Goal: Complete application form: Complete application form

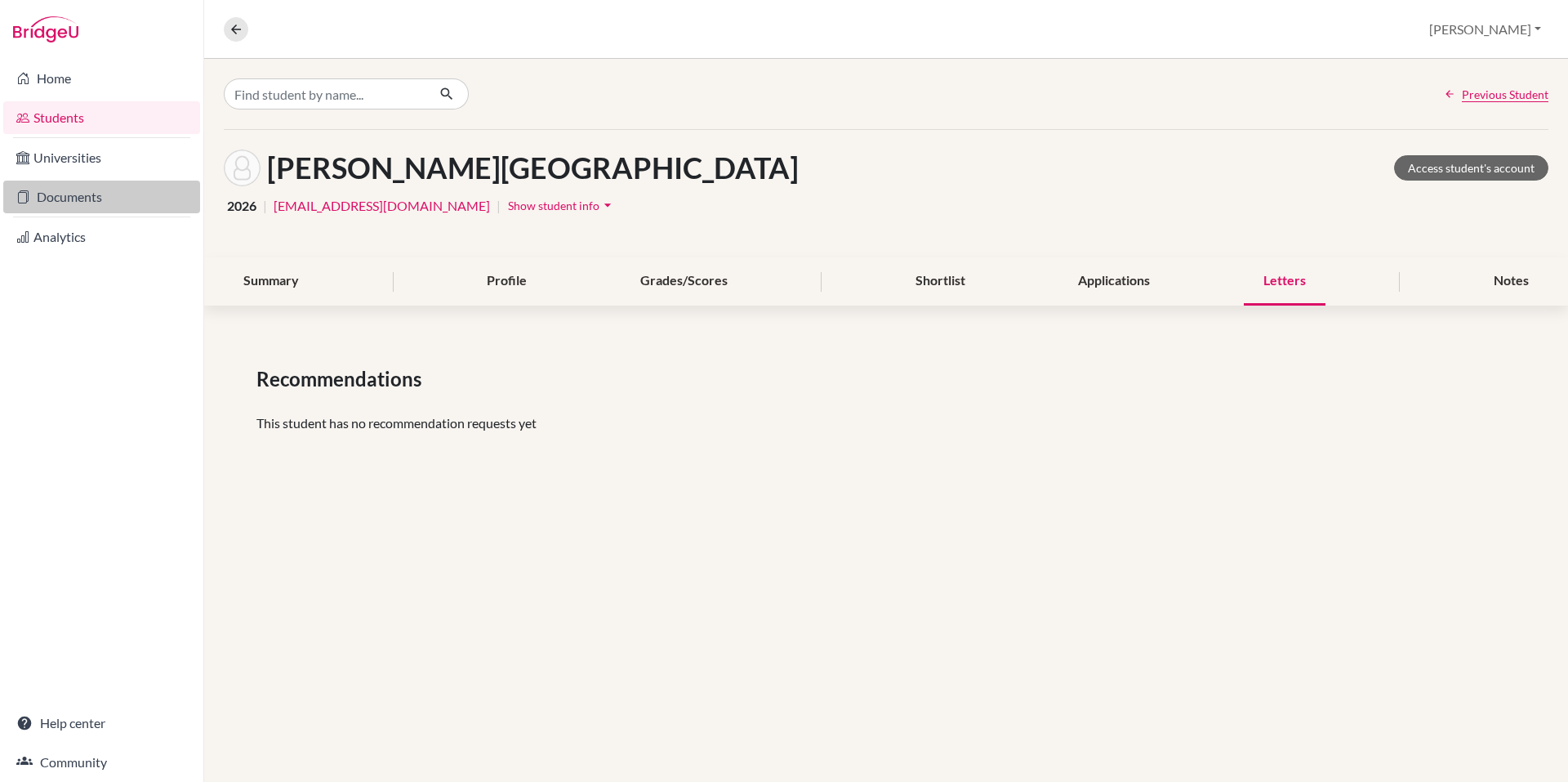
click at [87, 182] on link "Documents" at bounding box center [101, 196] width 197 height 33
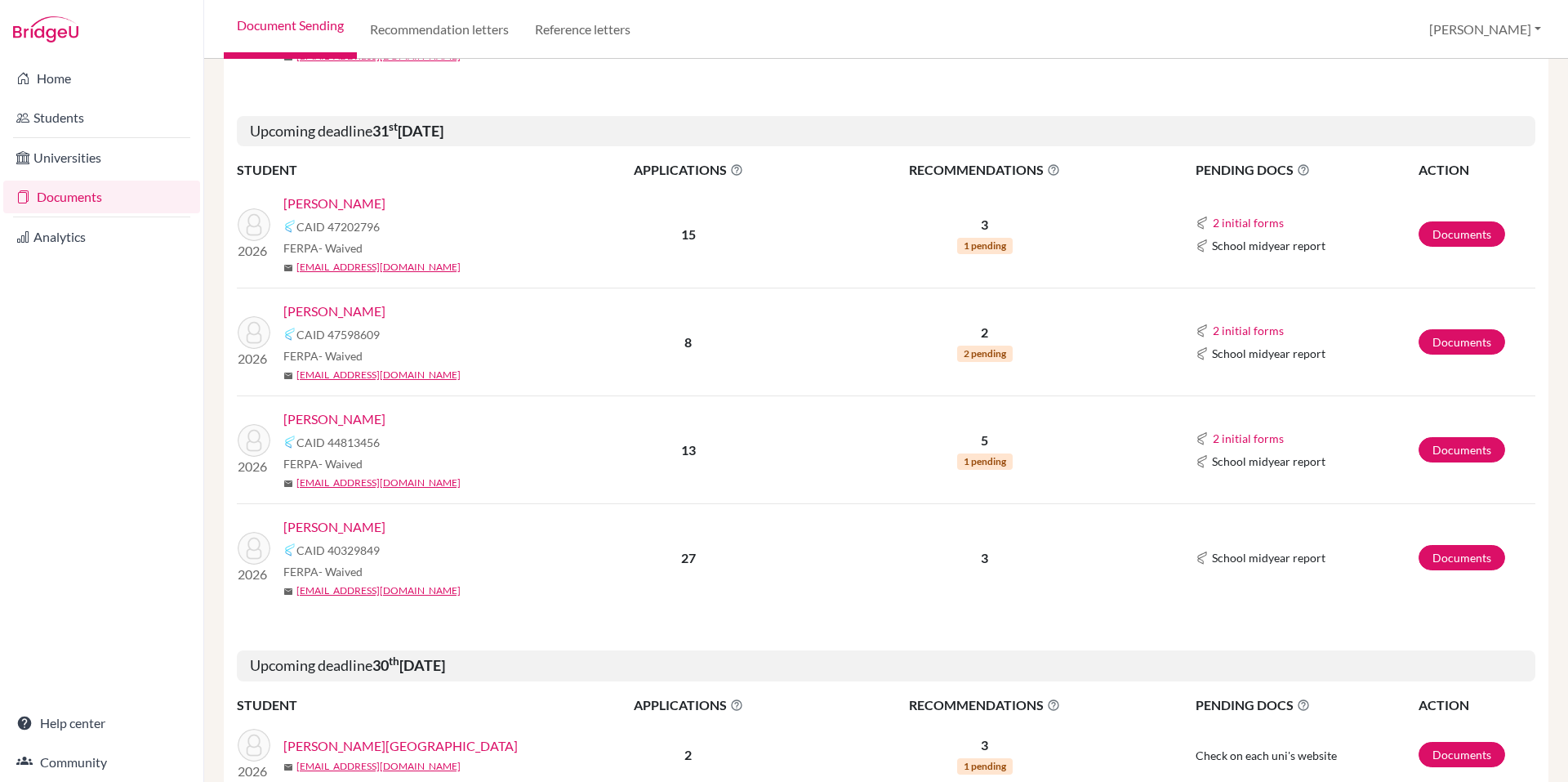
scroll to position [397, 0]
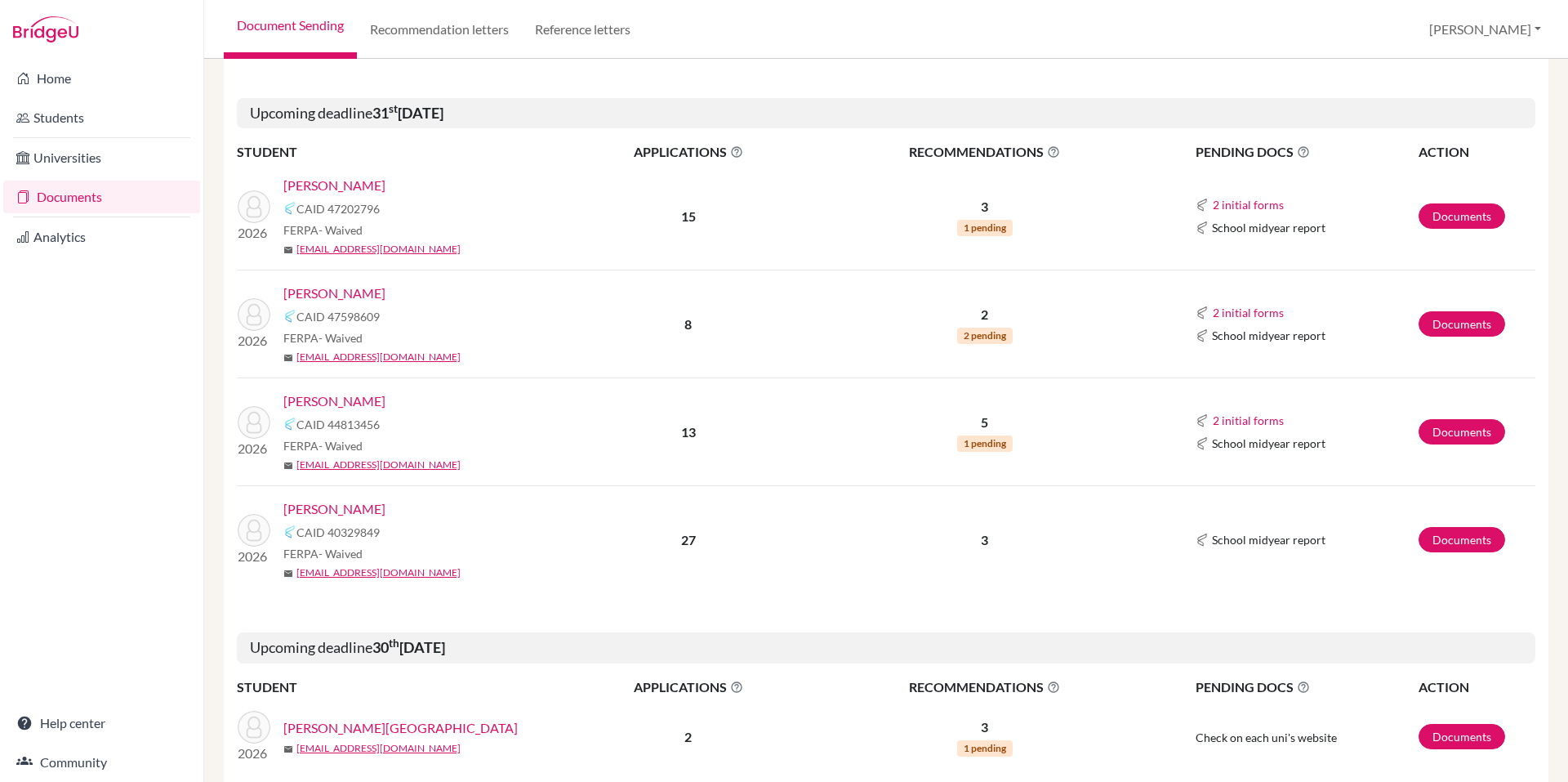
click at [367, 402] on link "[PERSON_NAME]" at bounding box center [334, 401] width 102 height 20
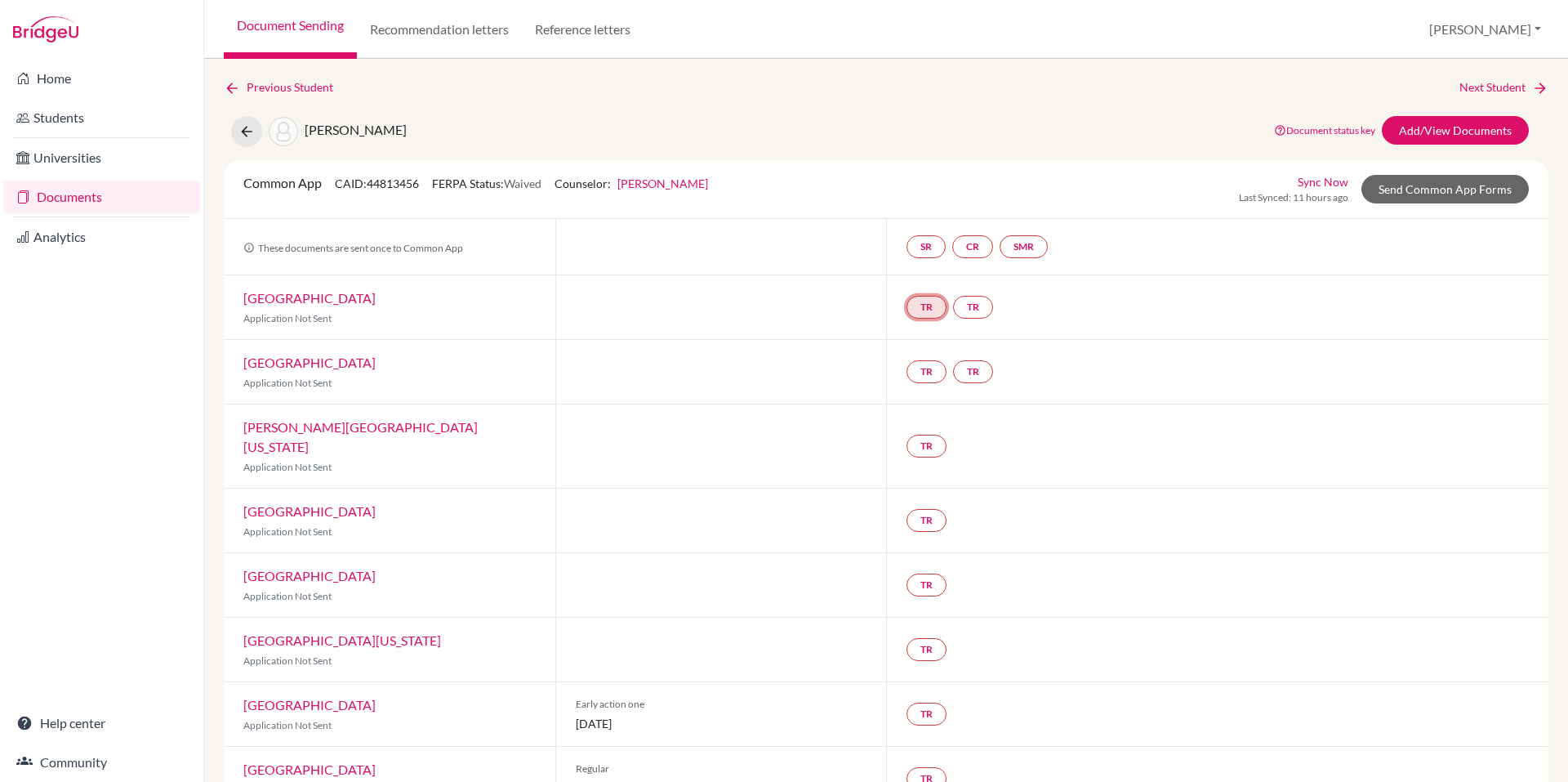
click at [924, 306] on link "TR" at bounding box center [926, 306] width 40 height 23
click at [923, 247] on h3 "Teacher recommendation" at bounding box center [925, 246] width 162 height 30
click at [1092, 128] on div "Mattar, Fabiana Document status key TR Requirement. Document not uploaded yet. …" at bounding box center [886, 131] width 1349 height 31
click at [1439, 129] on link "Add/View Documents" at bounding box center [1456, 130] width 147 height 29
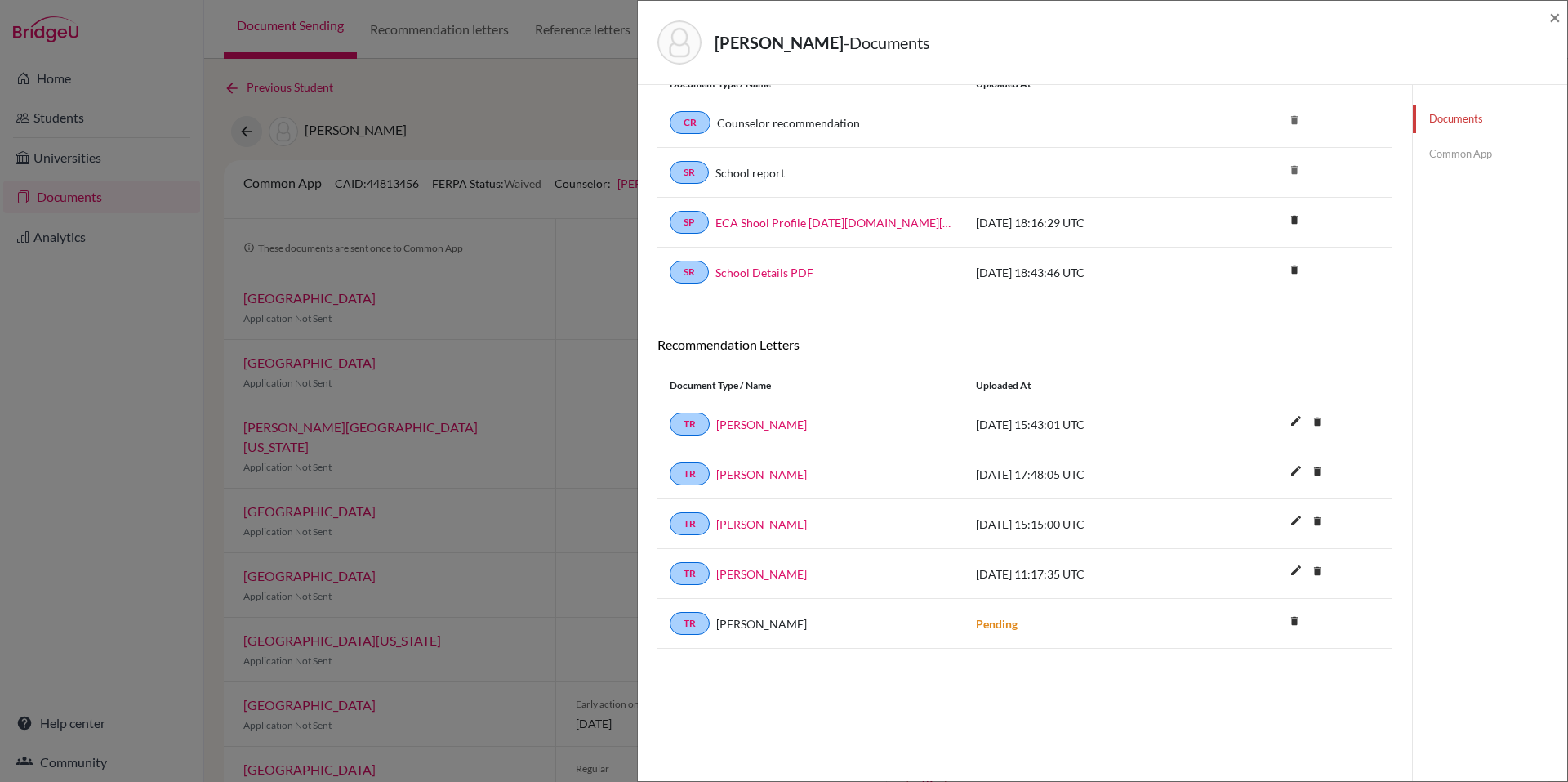
scroll to position [71, 0]
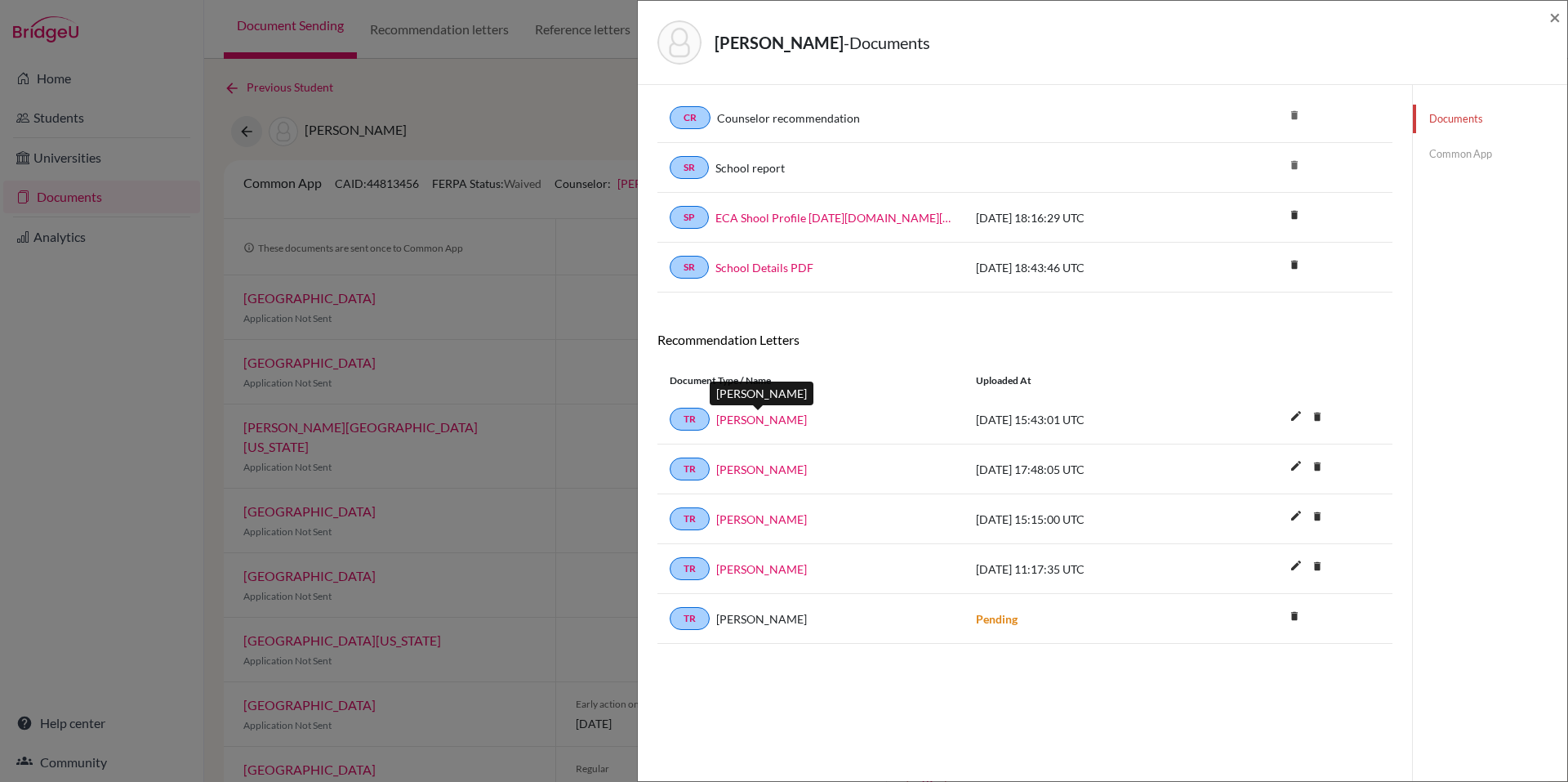
click at [791, 420] on link "Ambola Nchindo" at bounding box center [761, 419] width 91 height 17
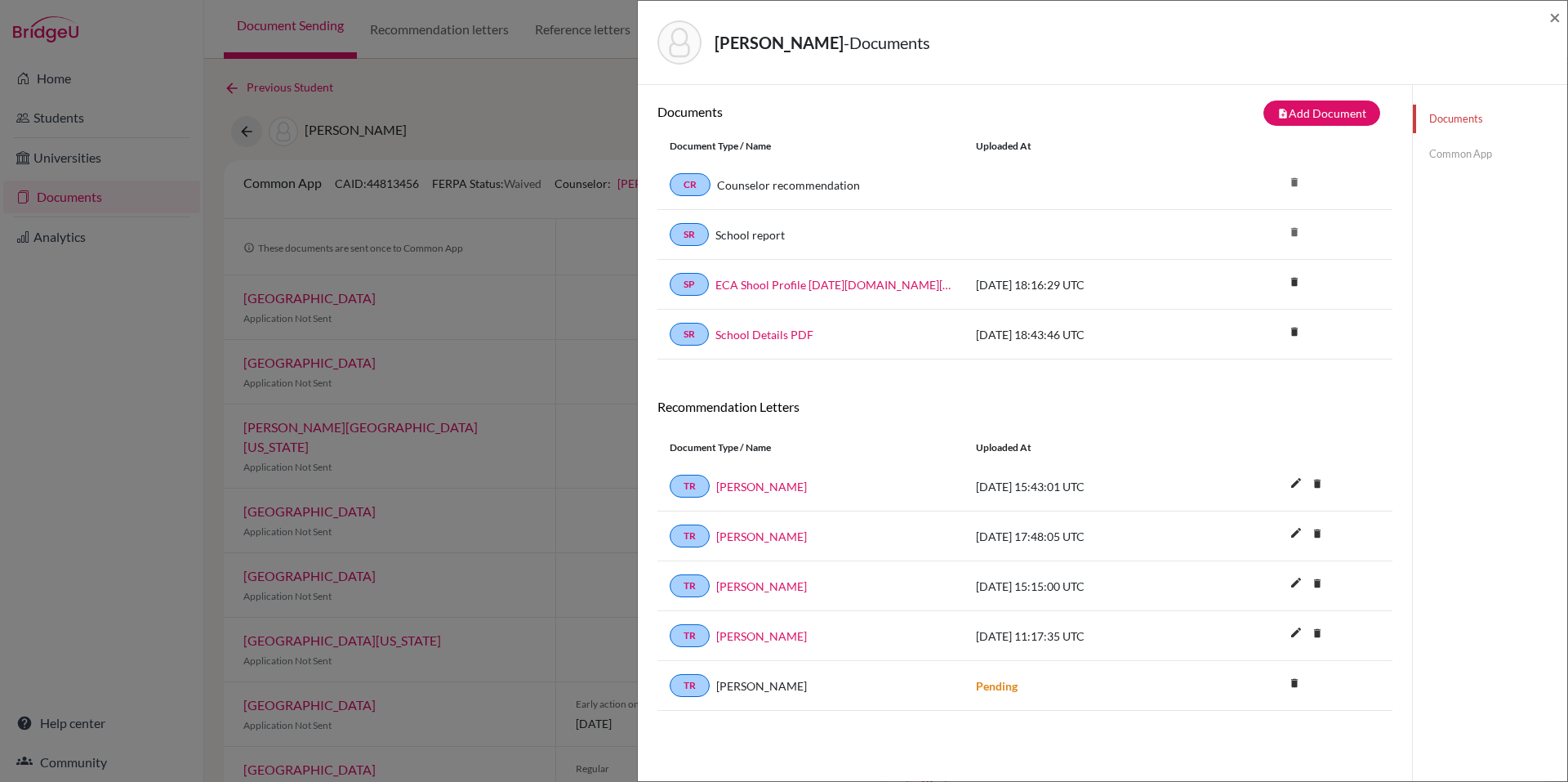
scroll to position [0, 0]
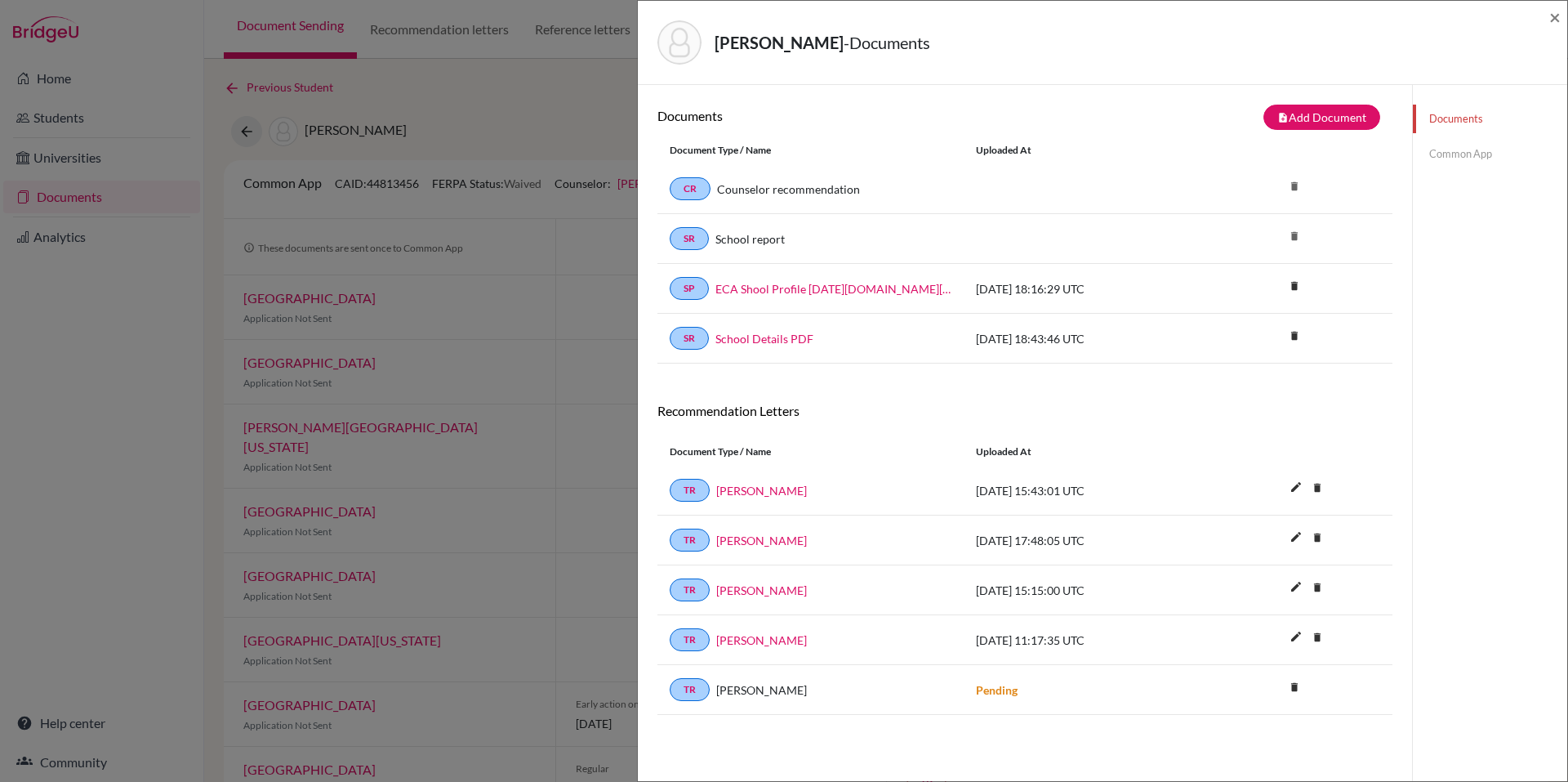
click at [1438, 157] on link "Common App" at bounding box center [1489, 153] width 154 height 29
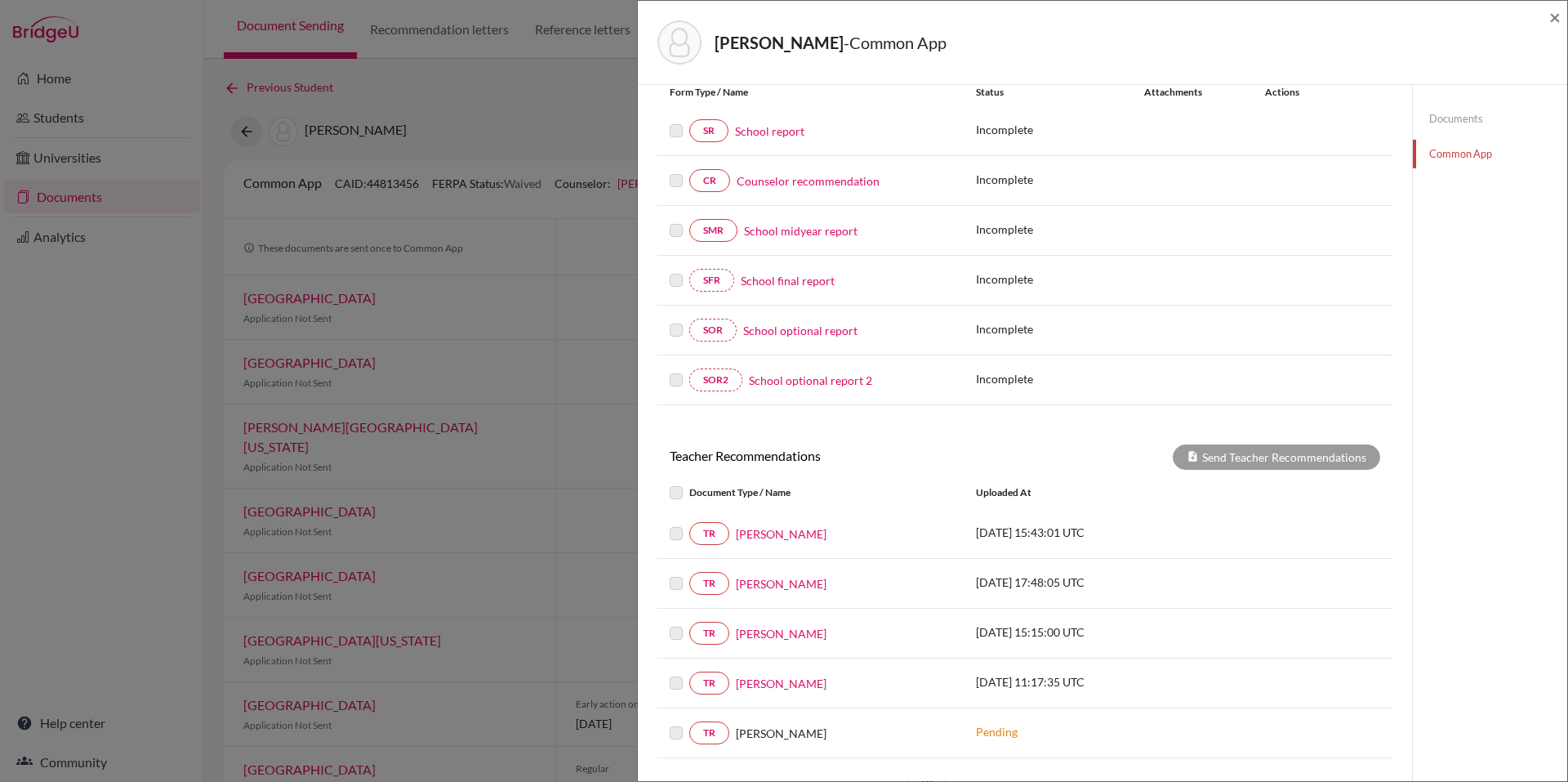
scroll to position [309, 0]
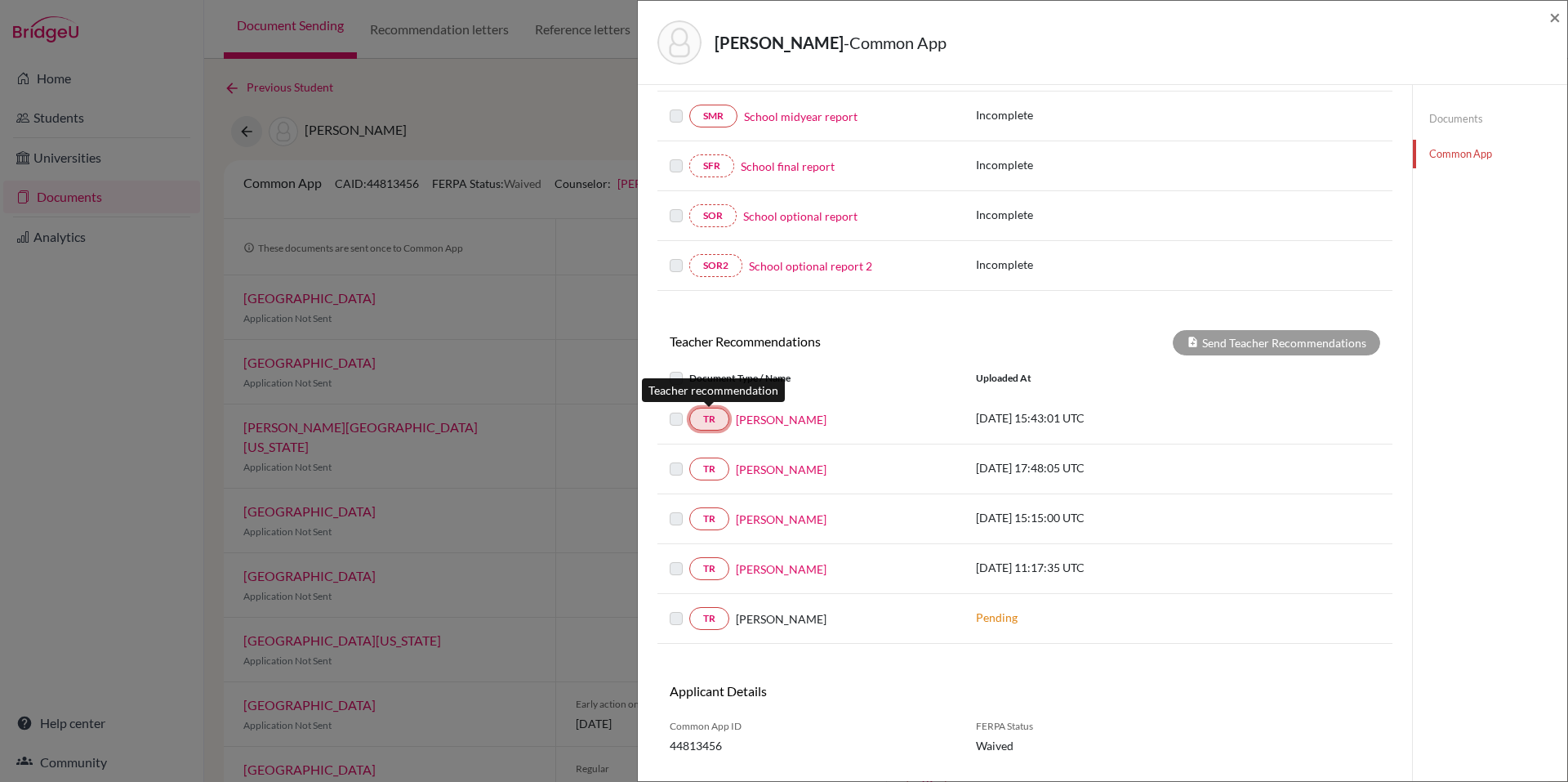
click at [703, 413] on link "TR" at bounding box center [709, 419] width 40 height 23
click at [761, 433] on div "TR Ambola Nchindo 2025-09-11 15:43:01 UTC" at bounding box center [1025, 420] width 735 height 50
click at [765, 422] on link "Ambola Nchindo" at bounding box center [781, 419] width 91 height 17
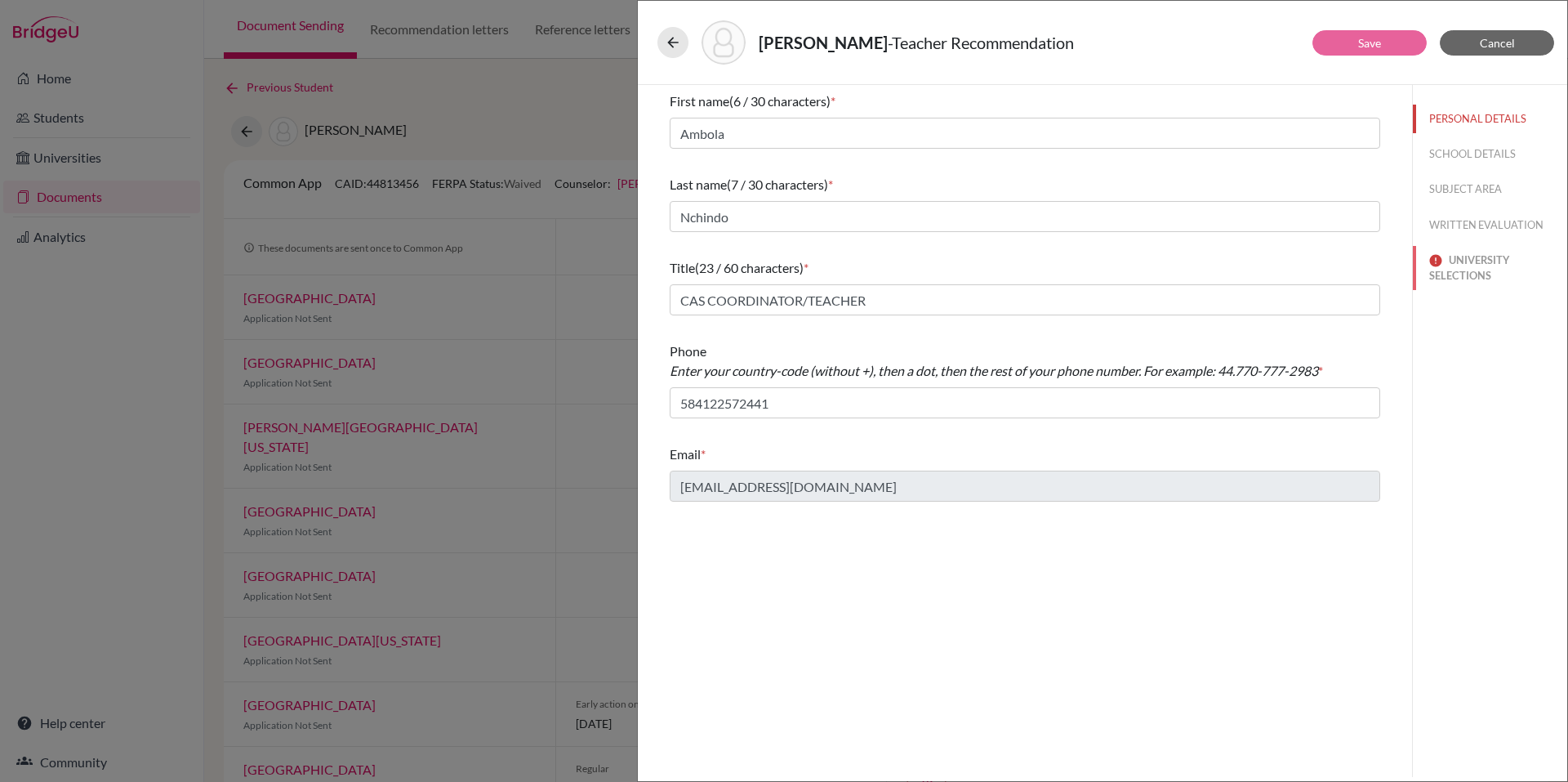
click at [1463, 273] on button "UNIVERSITY SELECTIONS" at bounding box center [1489, 268] width 154 height 44
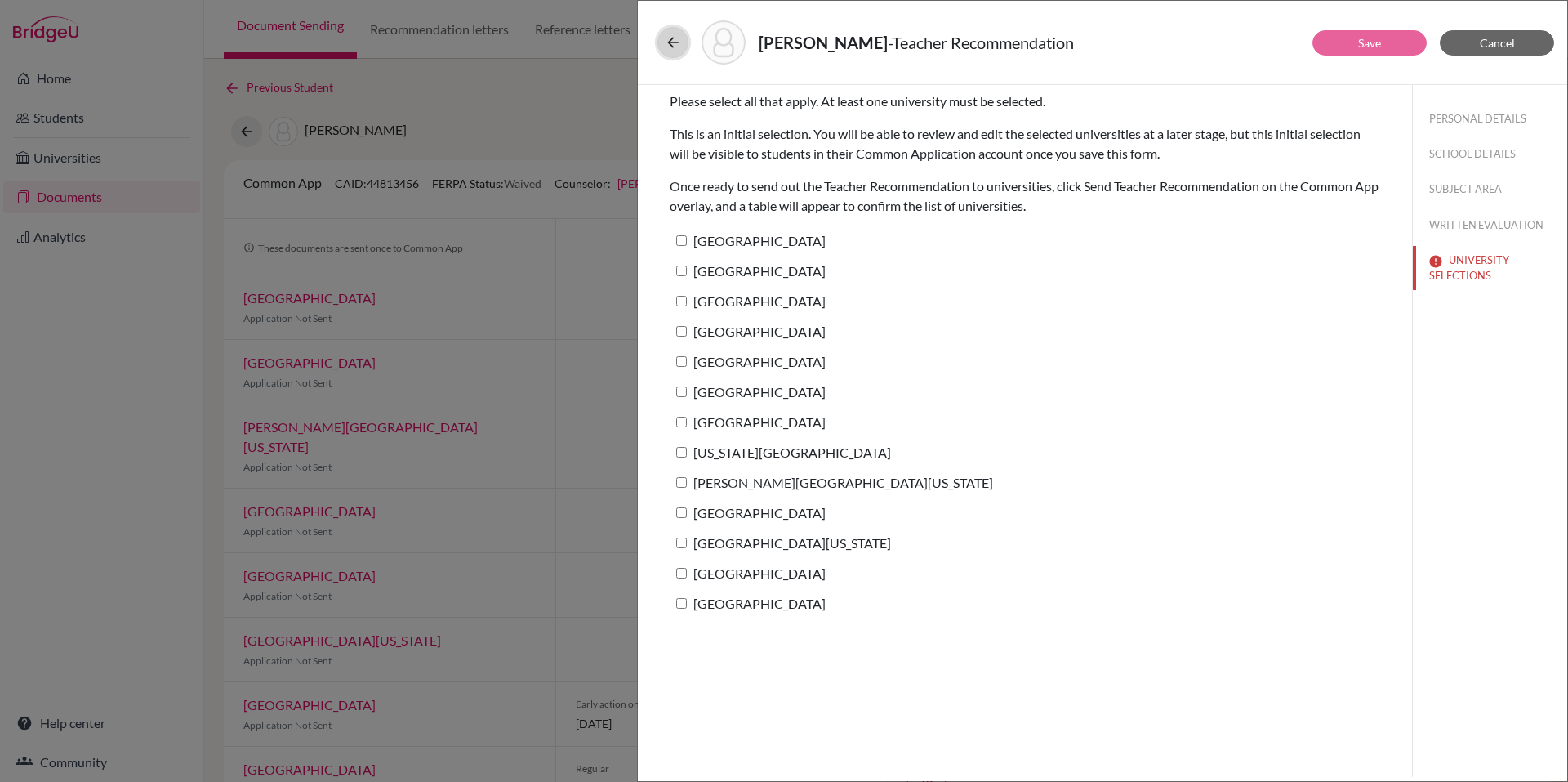
click at [681, 33] on button at bounding box center [673, 42] width 31 height 31
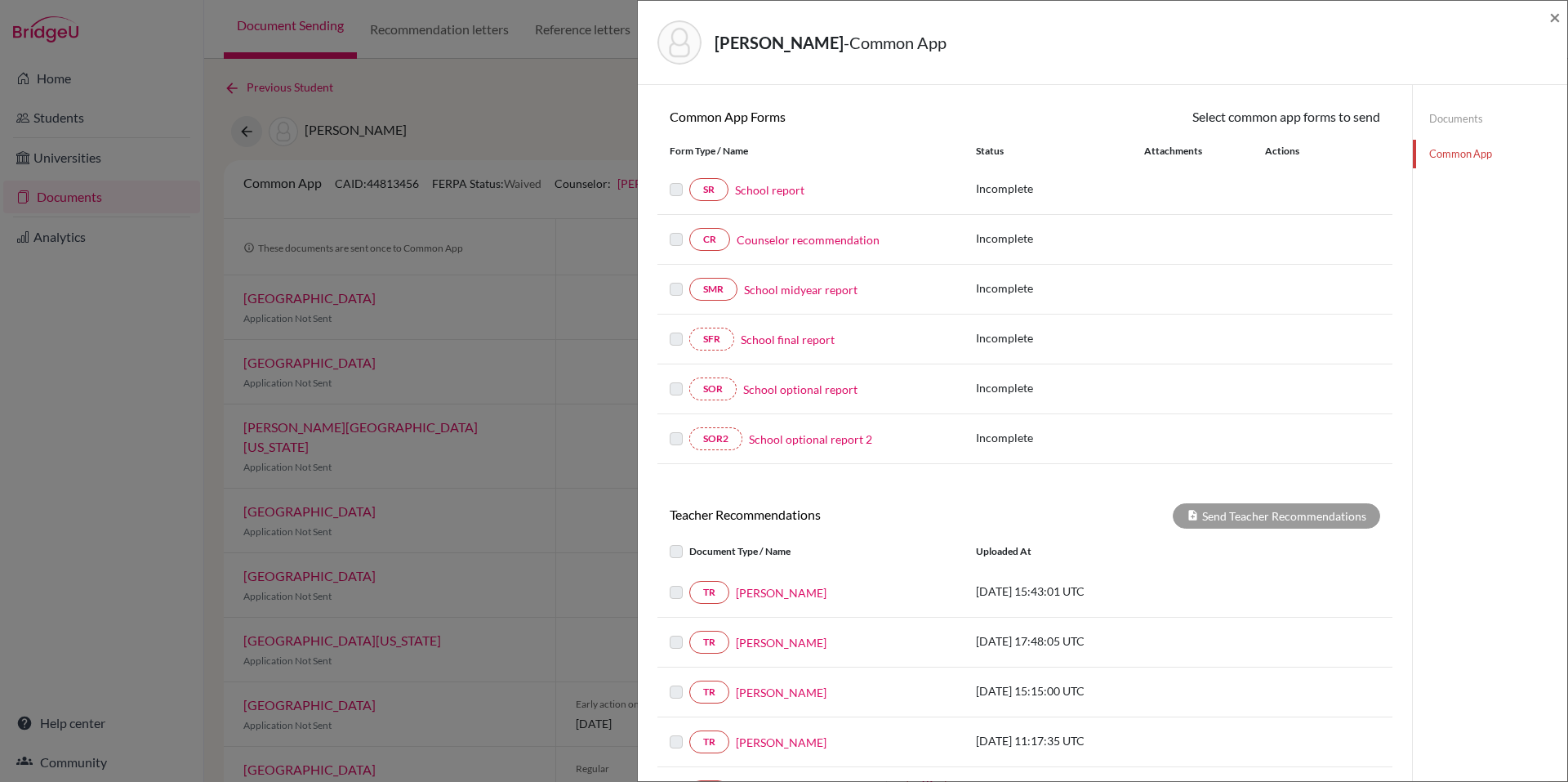
scroll to position [348, 0]
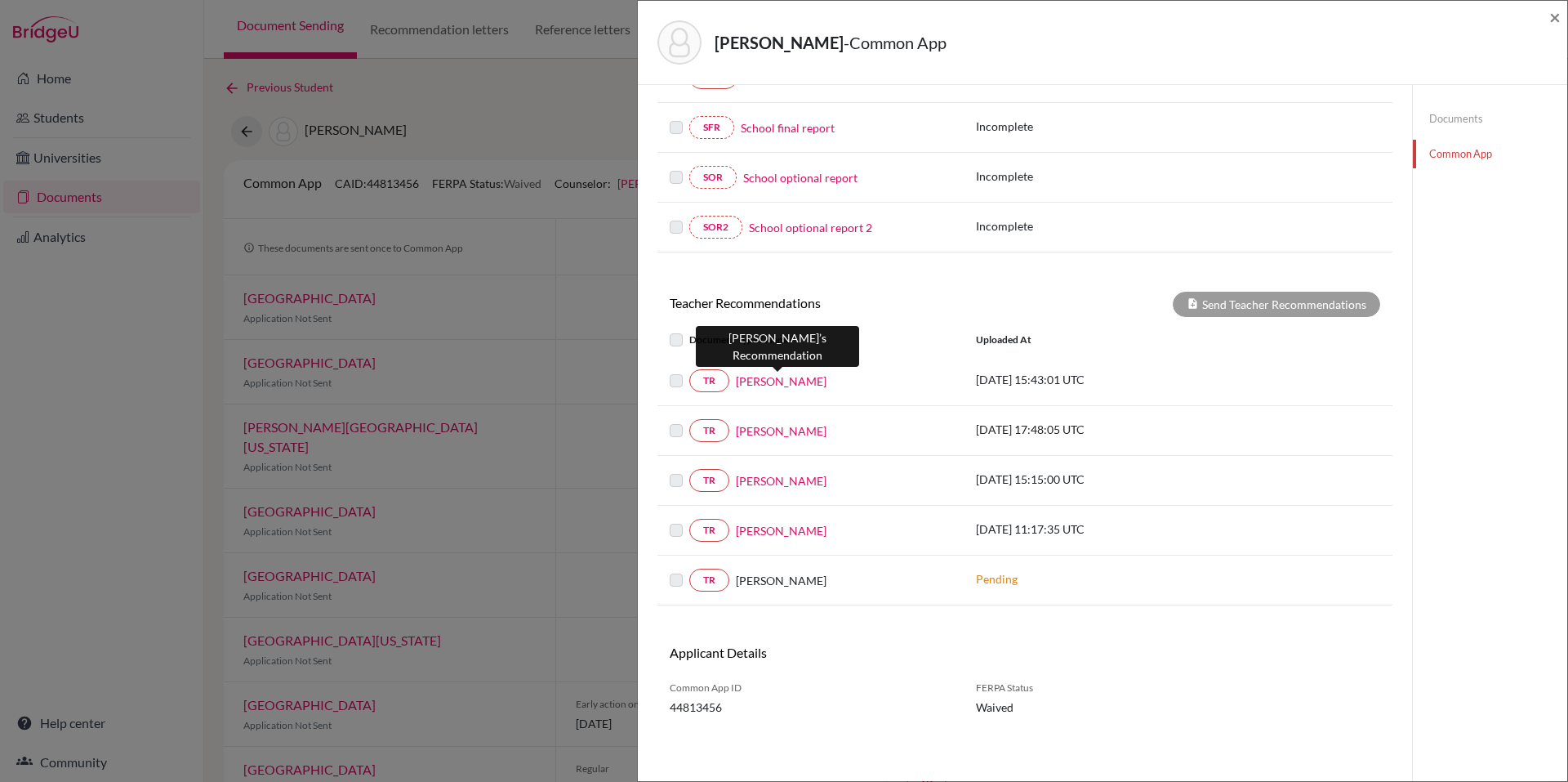
click at [805, 383] on link "Ambola Nchindo" at bounding box center [781, 380] width 91 height 17
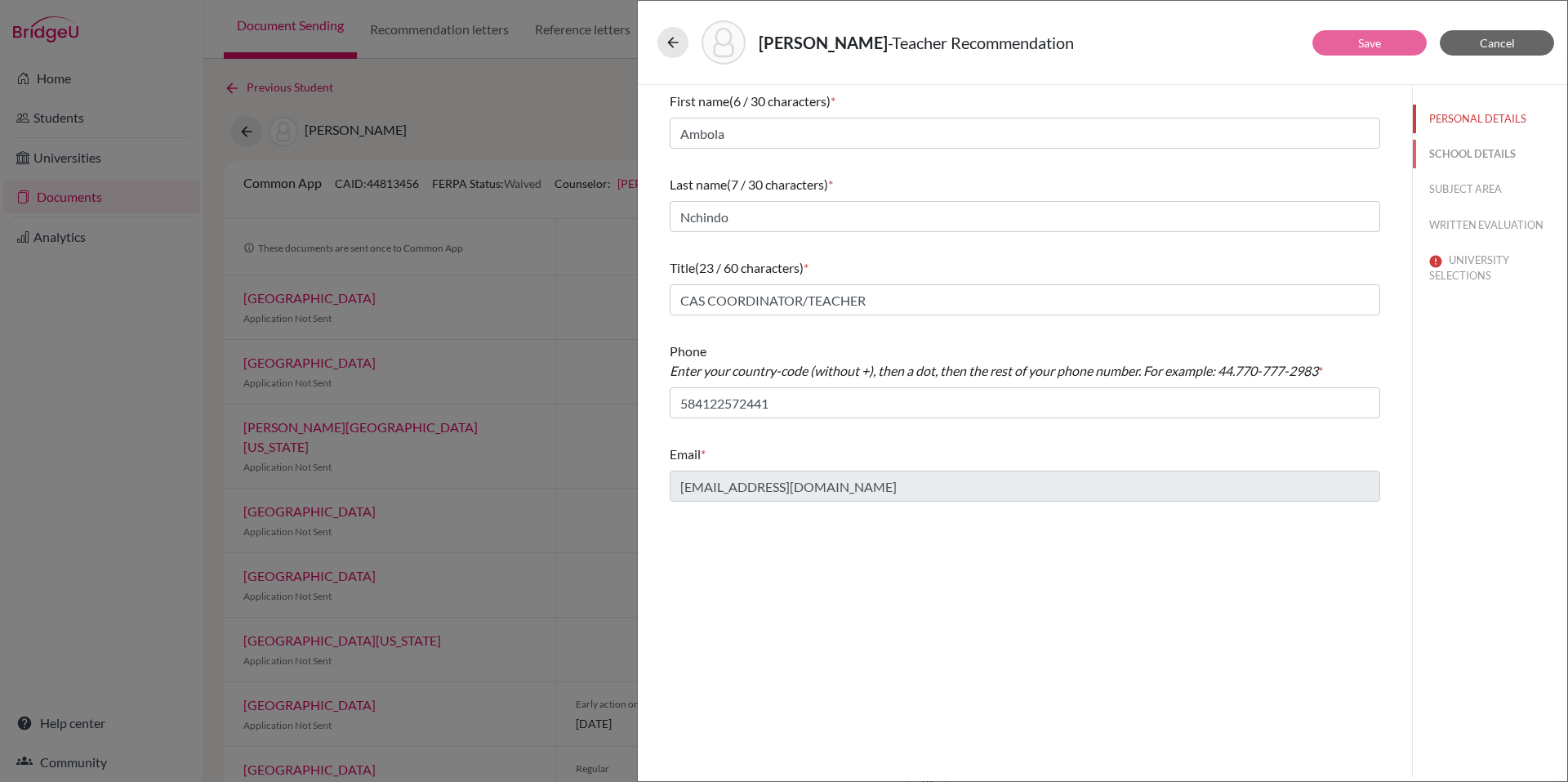
click at [1453, 156] on button "SCHOOL DETAILS" at bounding box center [1489, 153] width 154 height 29
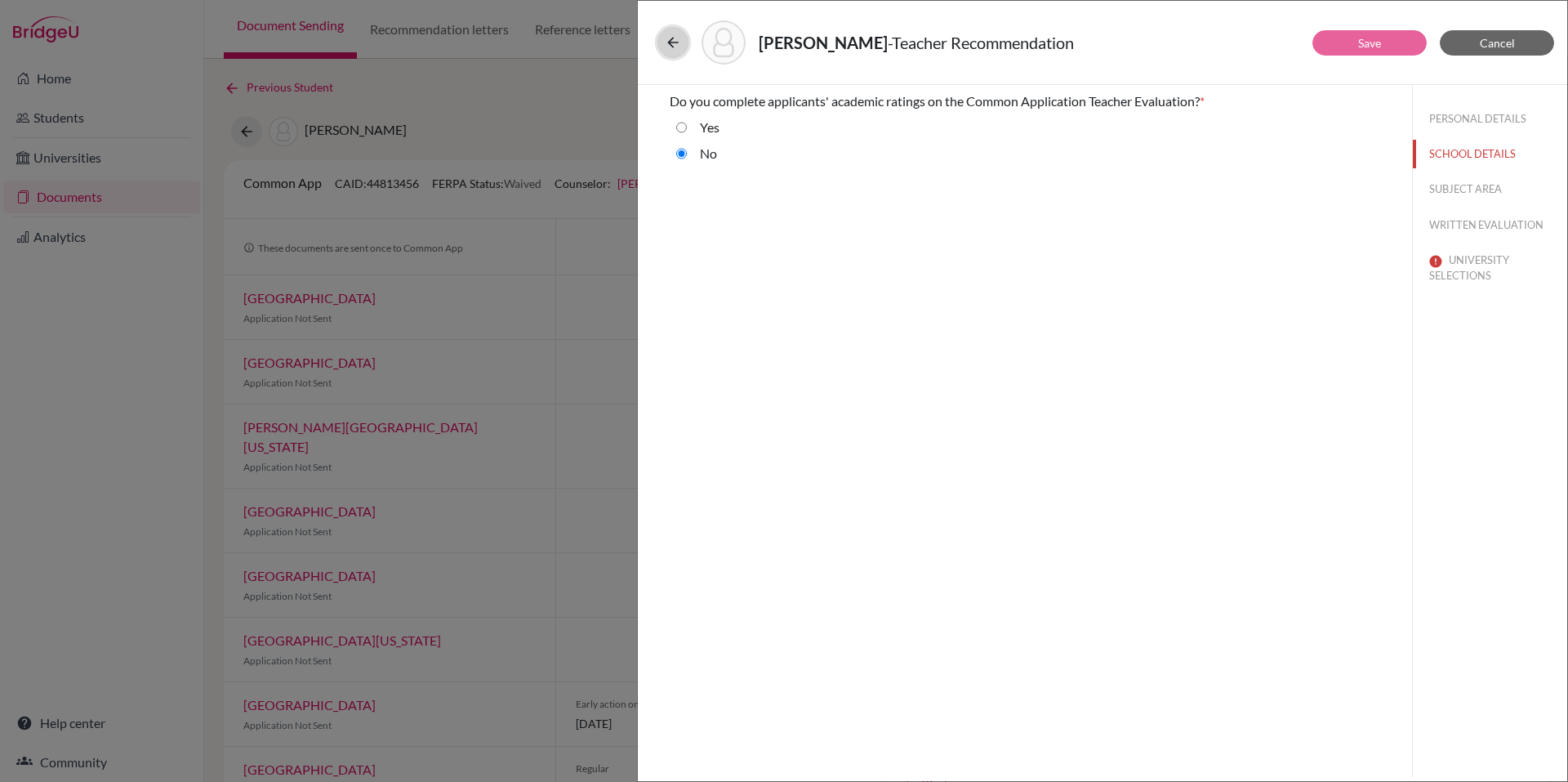
click at [673, 36] on icon at bounding box center [673, 42] width 16 height 16
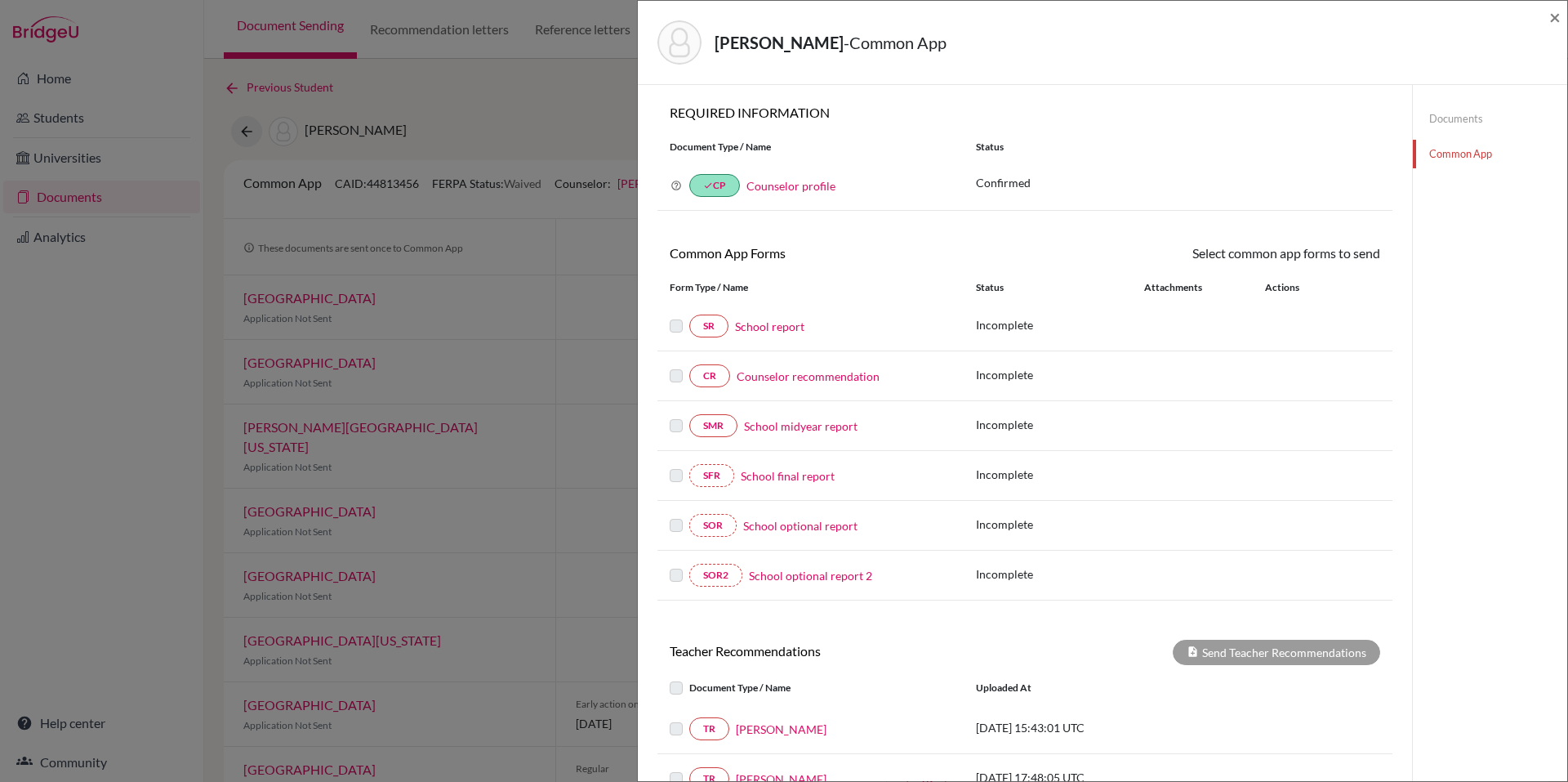
click at [789, 373] on link "Counselor recommendation" at bounding box center [809, 375] width 143 height 17
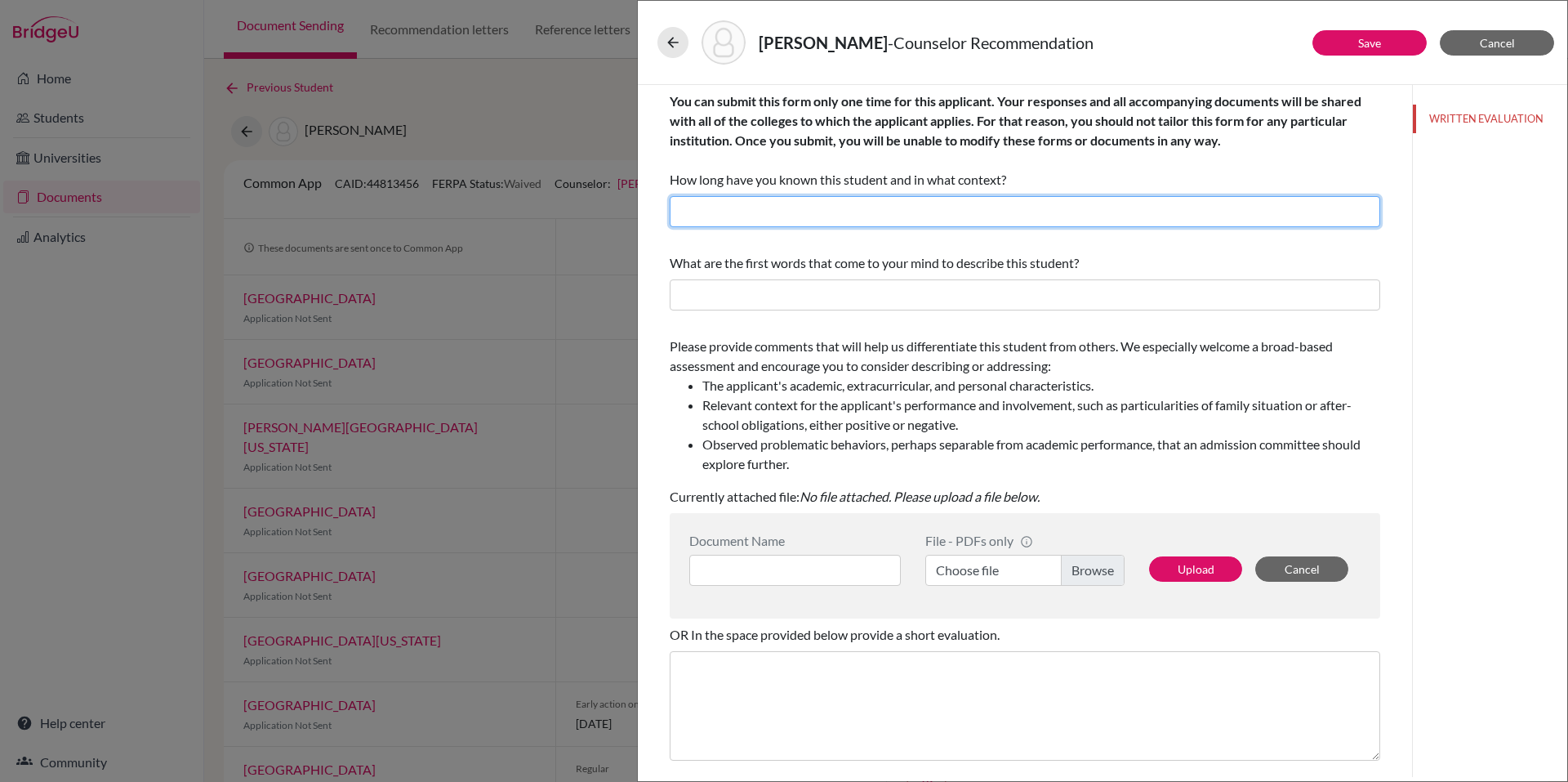
click at [832, 212] on input "text" at bounding box center [1025, 211] width 710 height 31
click at [786, 381] on li "The applicant's academic, extracurricular, and personal characteristics." at bounding box center [1041, 386] width 678 height 20
click at [1162, 573] on button "Upload" at bounding box center [1196, 568] width 94 height 25
click at [1083, 563] on label "Choose file" at bounding box center [1025, 569] width 199 height 31
click at [1083, 563] on input "Choose file" at bounding box center [1025, 569] width 199 height 31
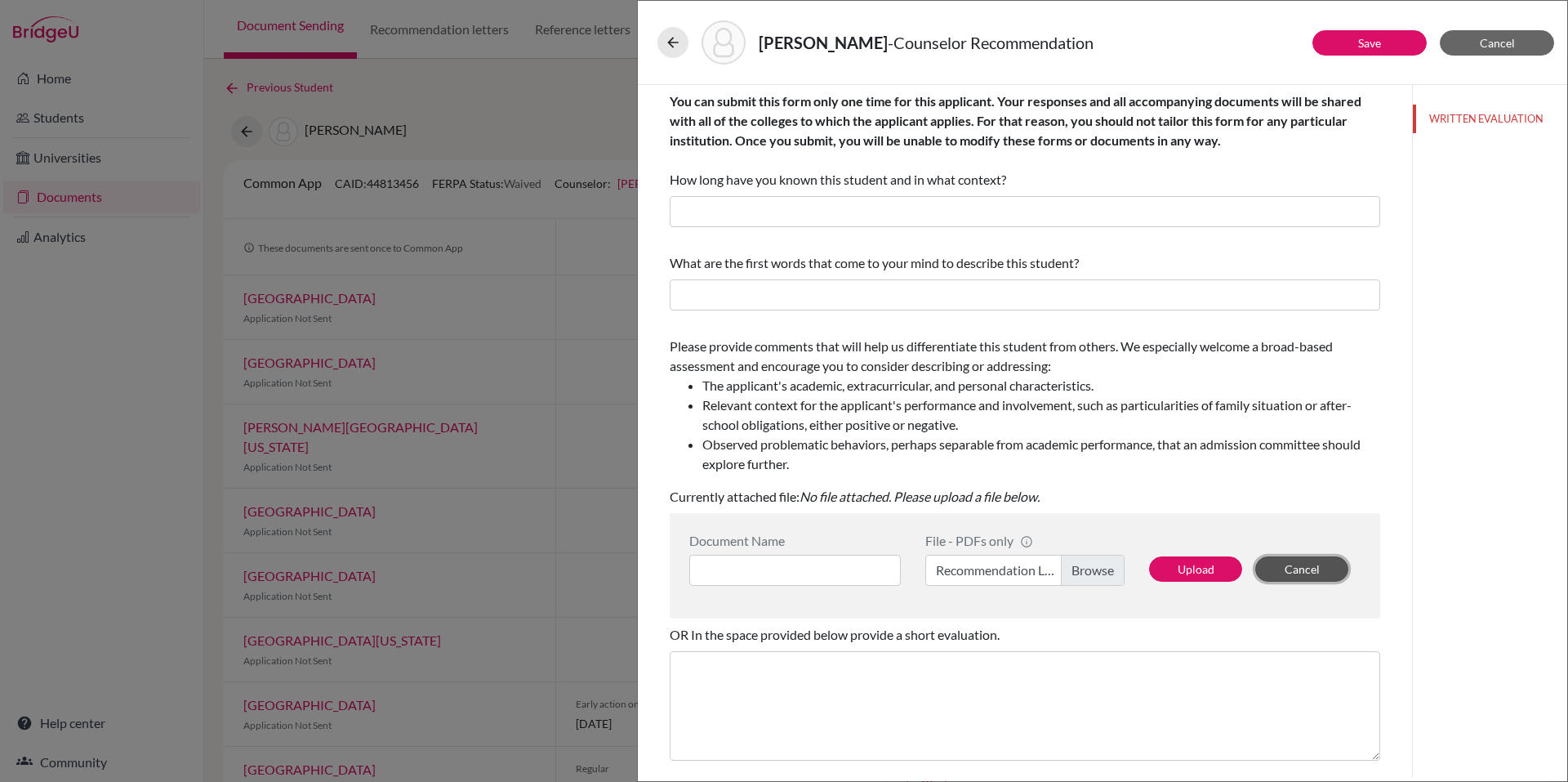
click at [1276, 577] on button "Cancel" at bounding box center [1302, 568] width 94 height 25
click at [1089, 573] on label "Choose file" at bounding box center [1025, 569] width 199 height 31
click at [1089, 573] on input "Choose file" at bounding box center [1025, 569] width 199 height 31
click at [1189, 572] on button "Upload" at bounding box center [1196, 568] width 94 height 25
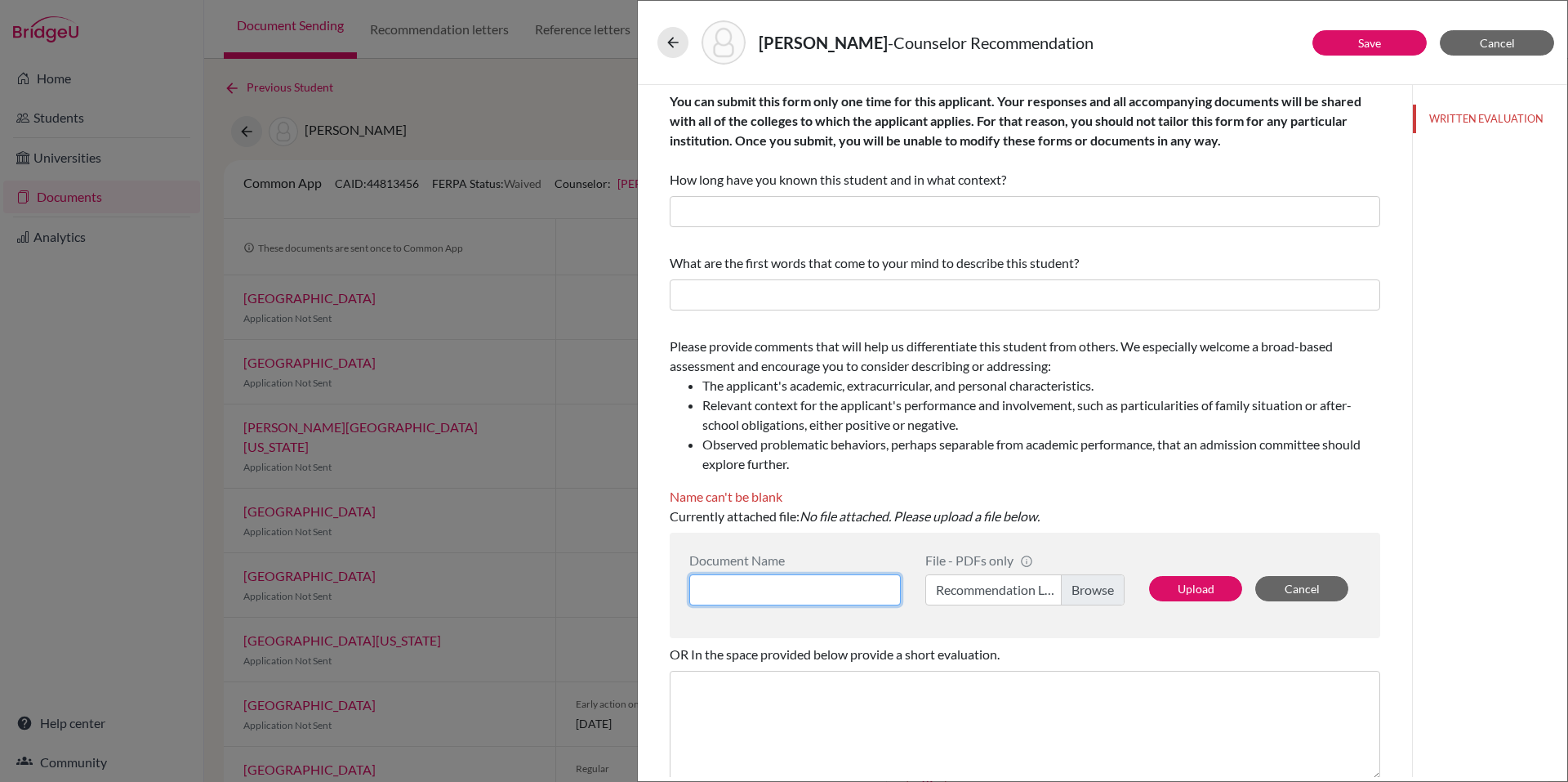
click at [813, 585] on input at bounding box center [795, 589] width 212 height 31
type input "R"
type input "Counselor Recommendation - Fabiana Mattar"
click at [1166, 586] on button "Upload" at bounding box center [1196, 588] width 94 height 25
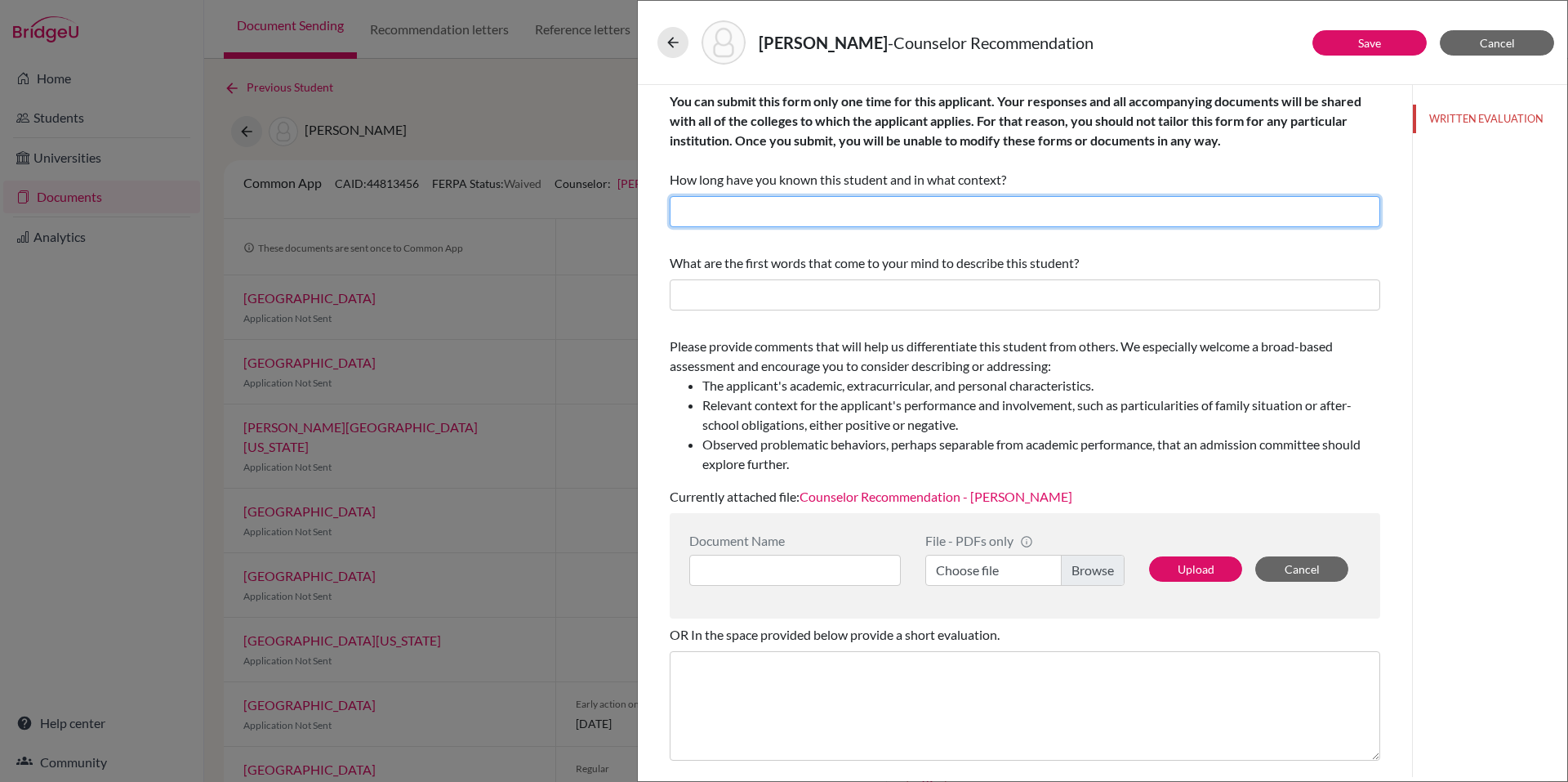
click at [815, 214] on input "text" at bounding box center [1025, 211] width 710 height 31
type input "Since the beginning of this school year in my role as his secondary counselor."
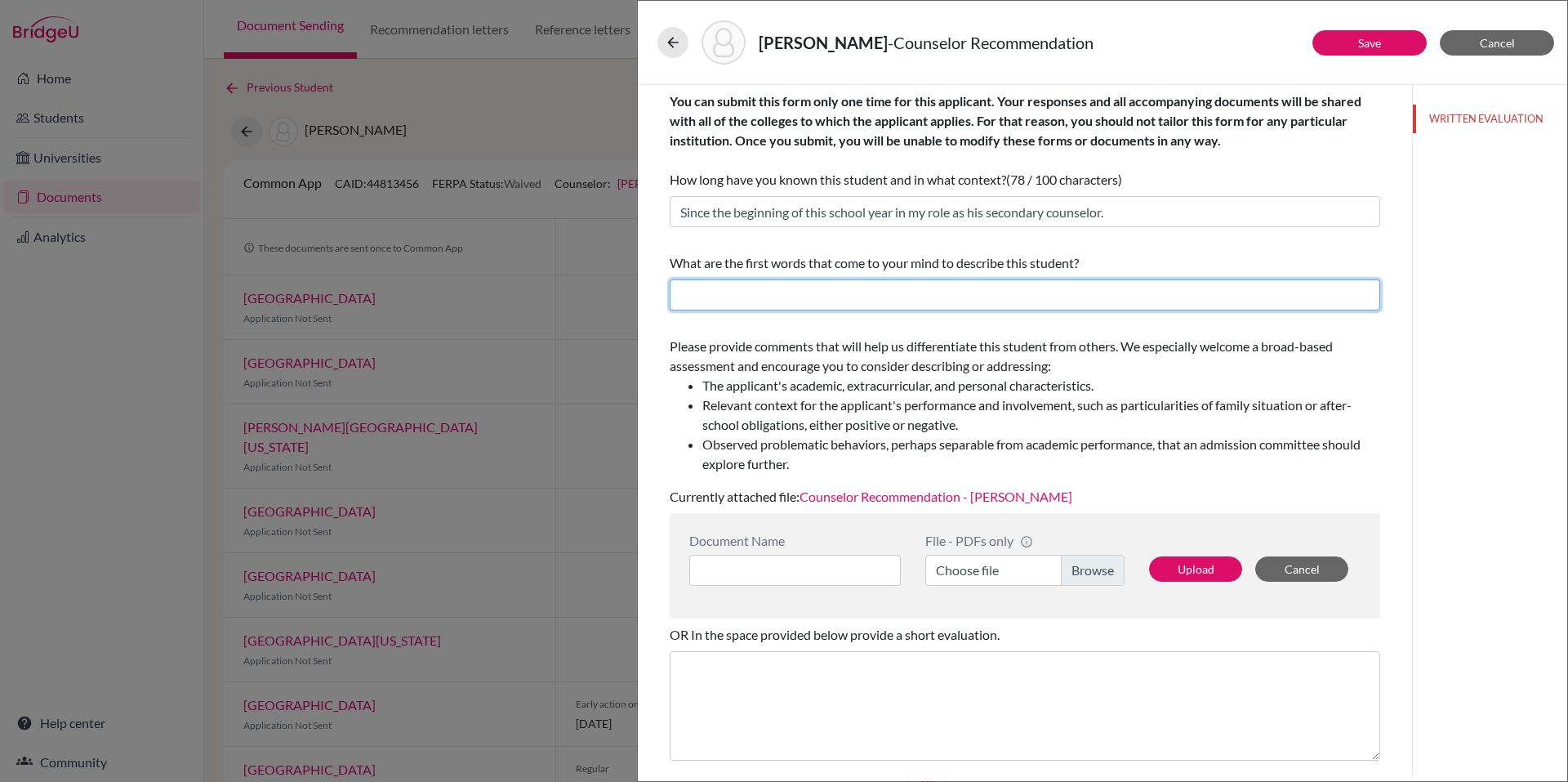
click at [791, 292] on input "text" at bounding box center [1025, 294] width 710 height 31
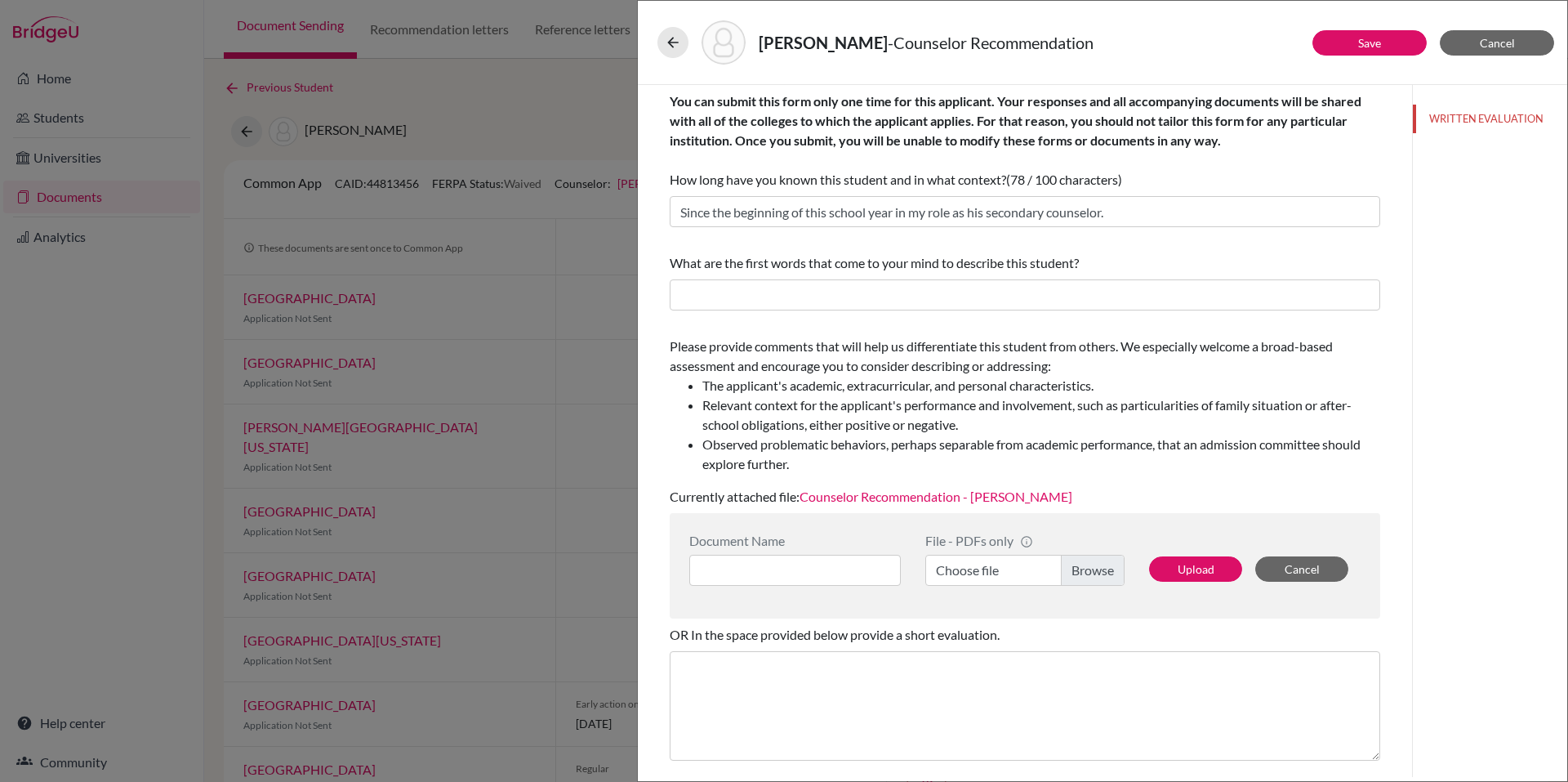
click at [794, 259] on span "What are the first words that come to your mind to describe this student?" at bounding box center [874, 263] width 409 height 16
drag, startPoint x: 1094, startPoint y: 263, endPoint x: 673, endPoint y: 249, distance: 421.2
click at [673, 249] on div "What are the first words that come to your mind to describe this student?" at bounding box center [1025, 282] width 710 height 71
copy span "What are the first words that come to your mind to describe this student?"
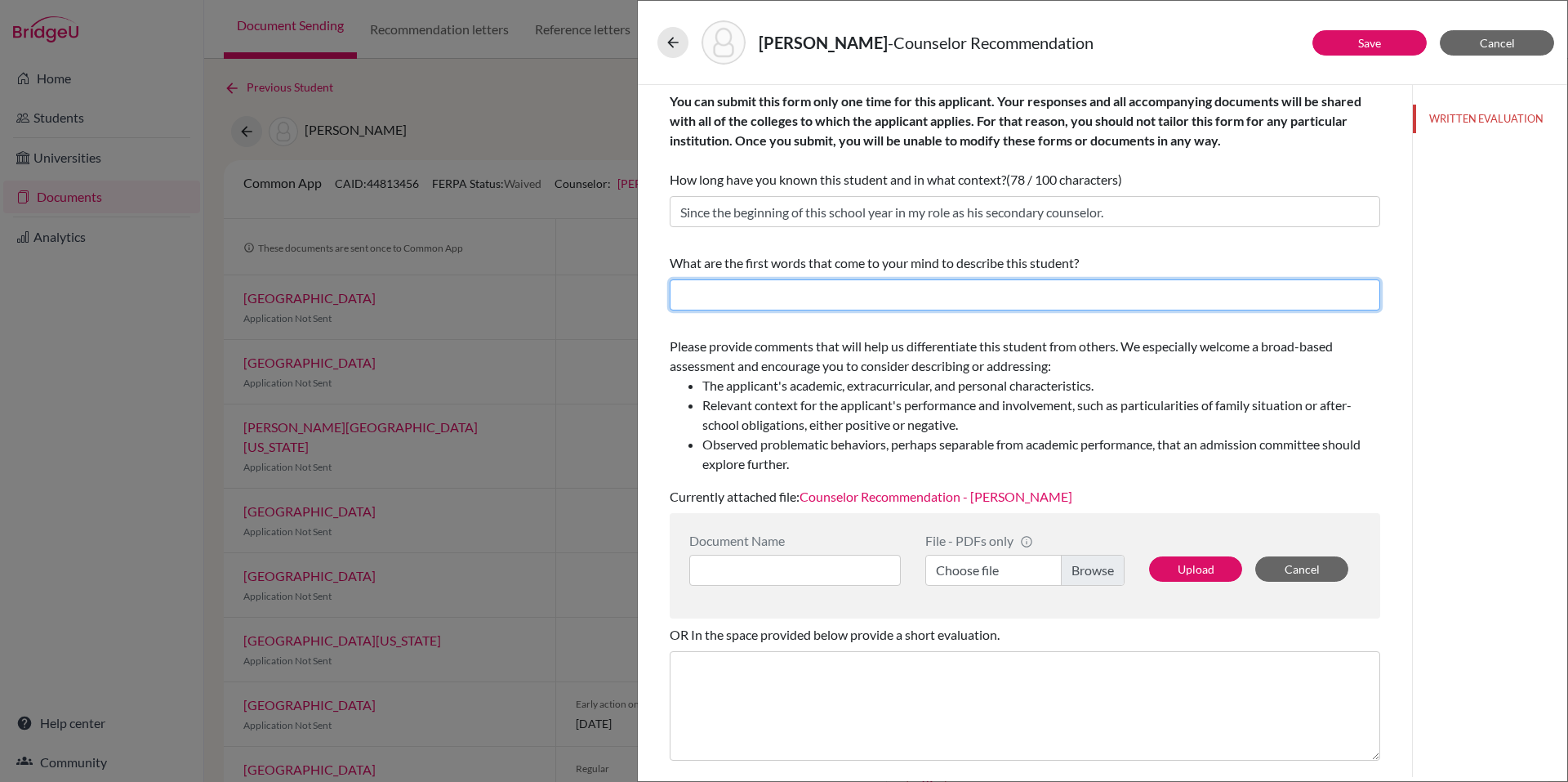
click at [730, 301] on input "text" at bounding box center [1025, 294] width 710 height 31
paste input "Visionary, Enterprising, and Exceptional are the core qualities. Fabiana is an …"
type input "Visionary, Enterprising, and Exceptional are the core qualities. Fabiana is an …"
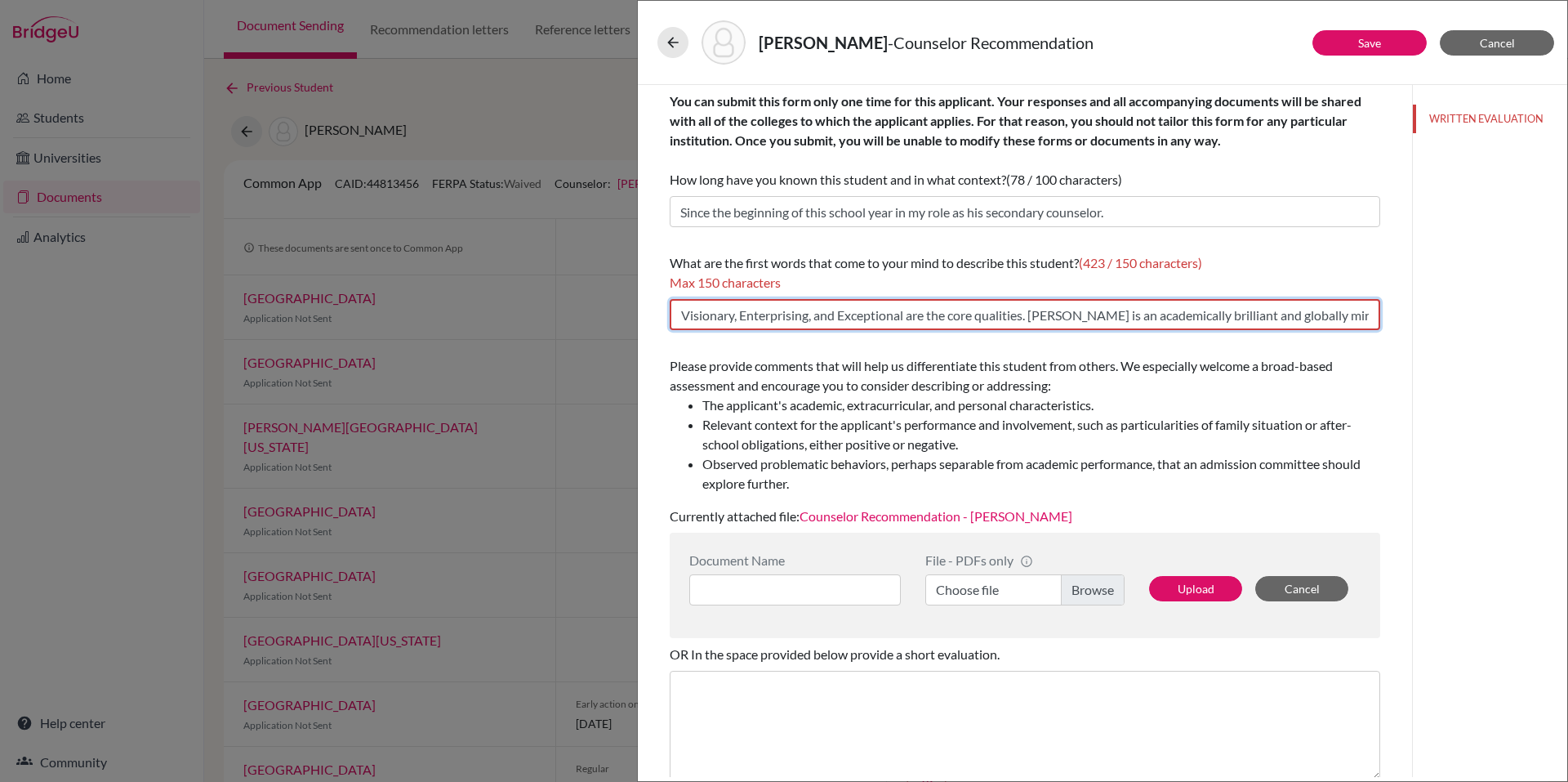
scroll to position [0, 1668]
click at [730, 301] on input "Visionary, Enterprising, and Exceptional are the core qualities. Fabiana is an …" at bounding box center [1025, 313] width 710 height 31
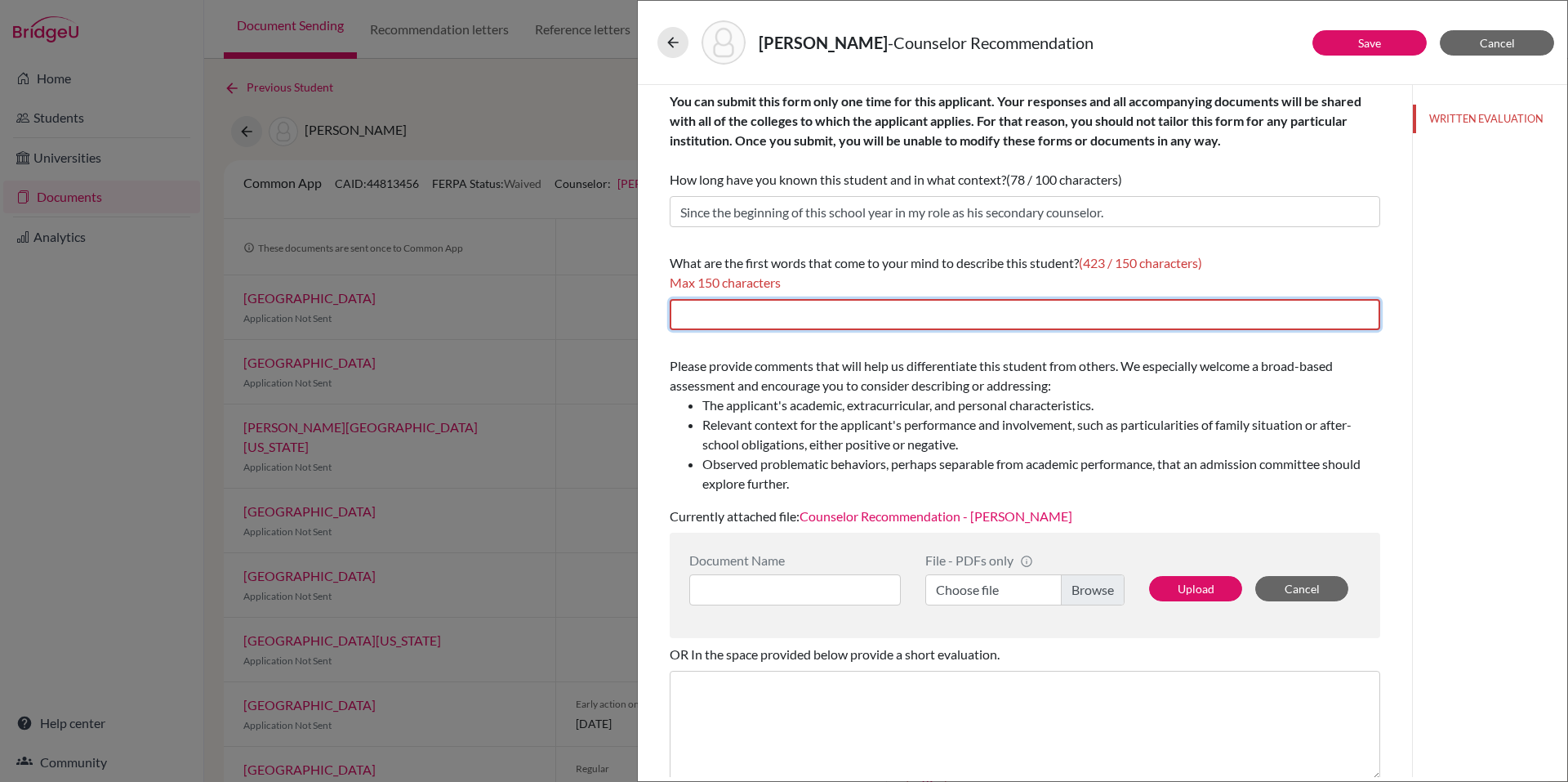
scroll to position [0, 0]
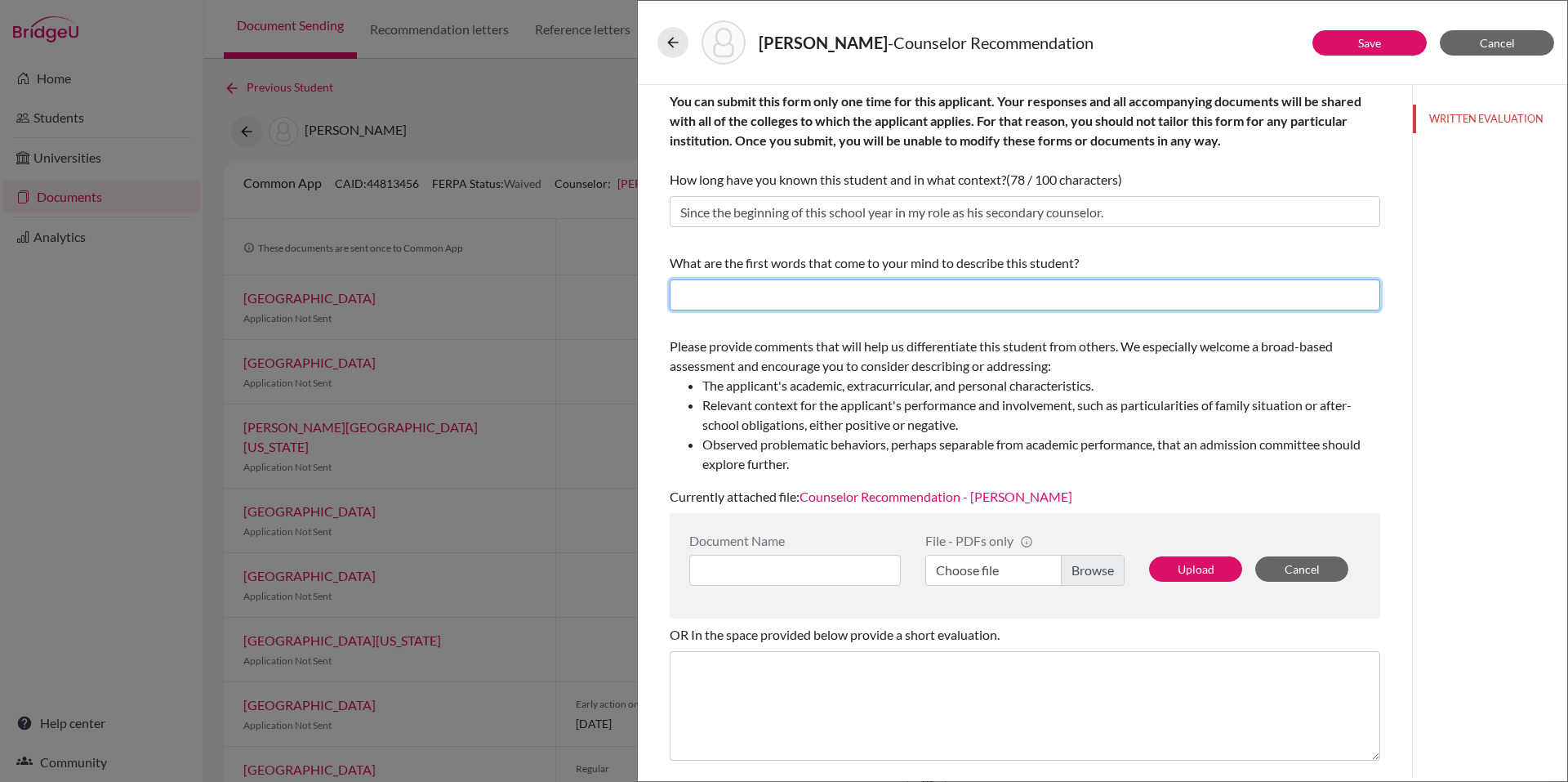
click at [746, 298] on input "text" at bounding box center [1025, 294] width 710 height 31
paste input "Visionary, enterprising, and exceptional. Fabiana is an academically brilliant …"
type input "Visionary, enterprising, and exceptional. Fabiana is an academically brilliant …"
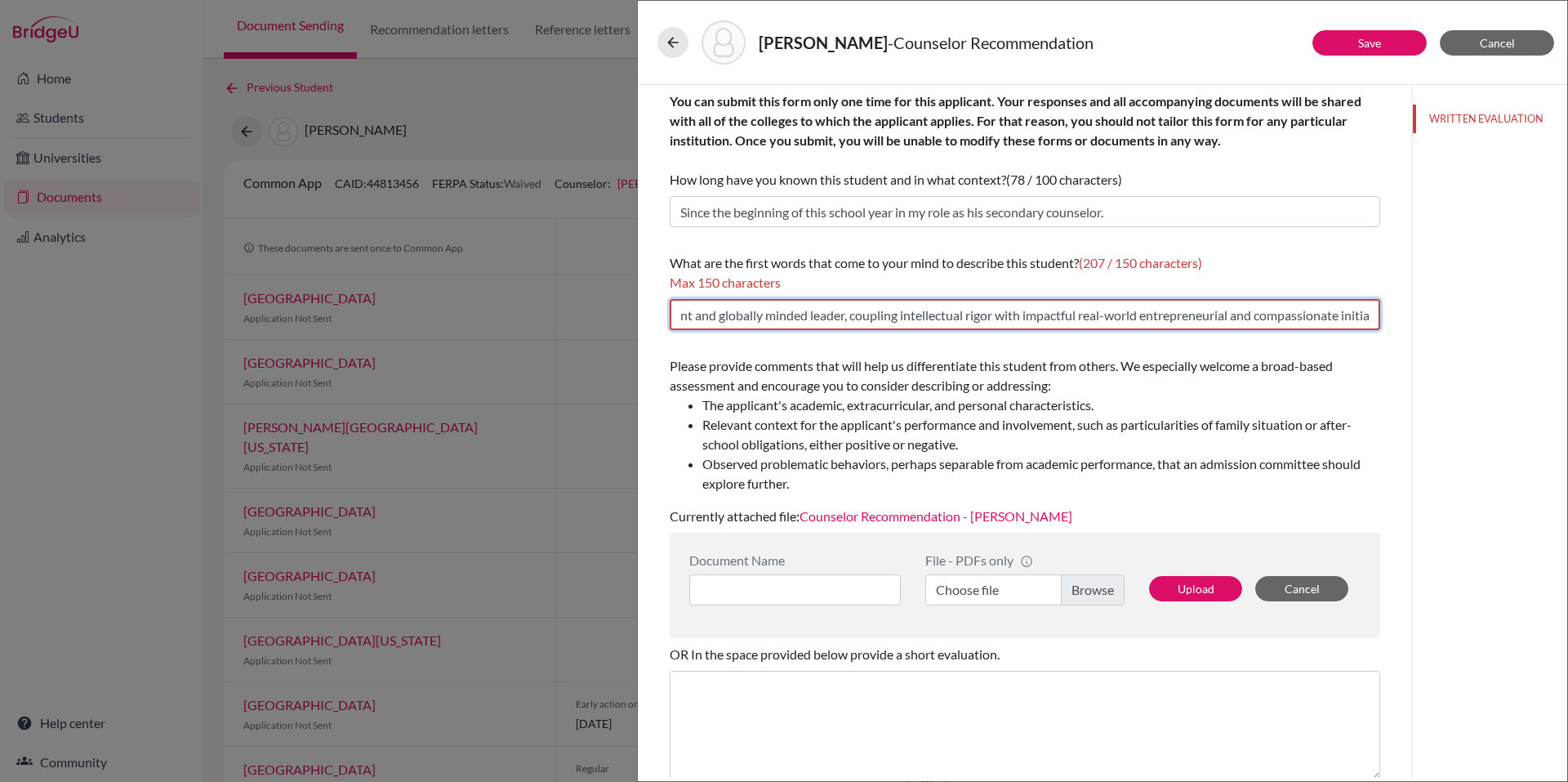
click at [747, 311] on input "Visionary, enterprising, and exceptional. Fabiana is an academically brilliant …" at bounding box center [1025, 313] width 710 height 31
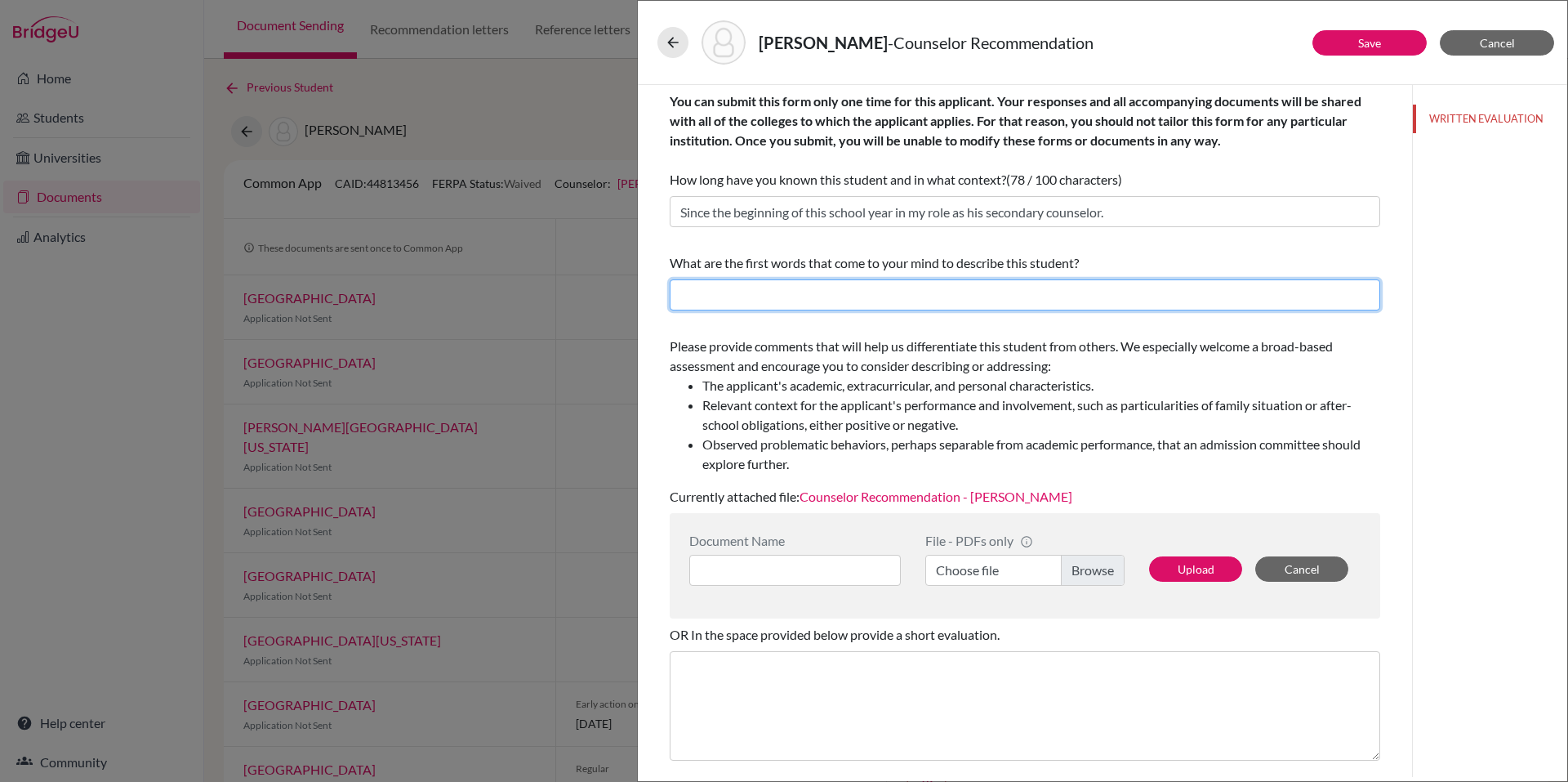
click at [923, 282] on input "text" at bounding box center [1025, 294] width 710 height 31
paste input "Visionary, Enterprising, Exceptional—Fabiana is an academically brilliant and g…"
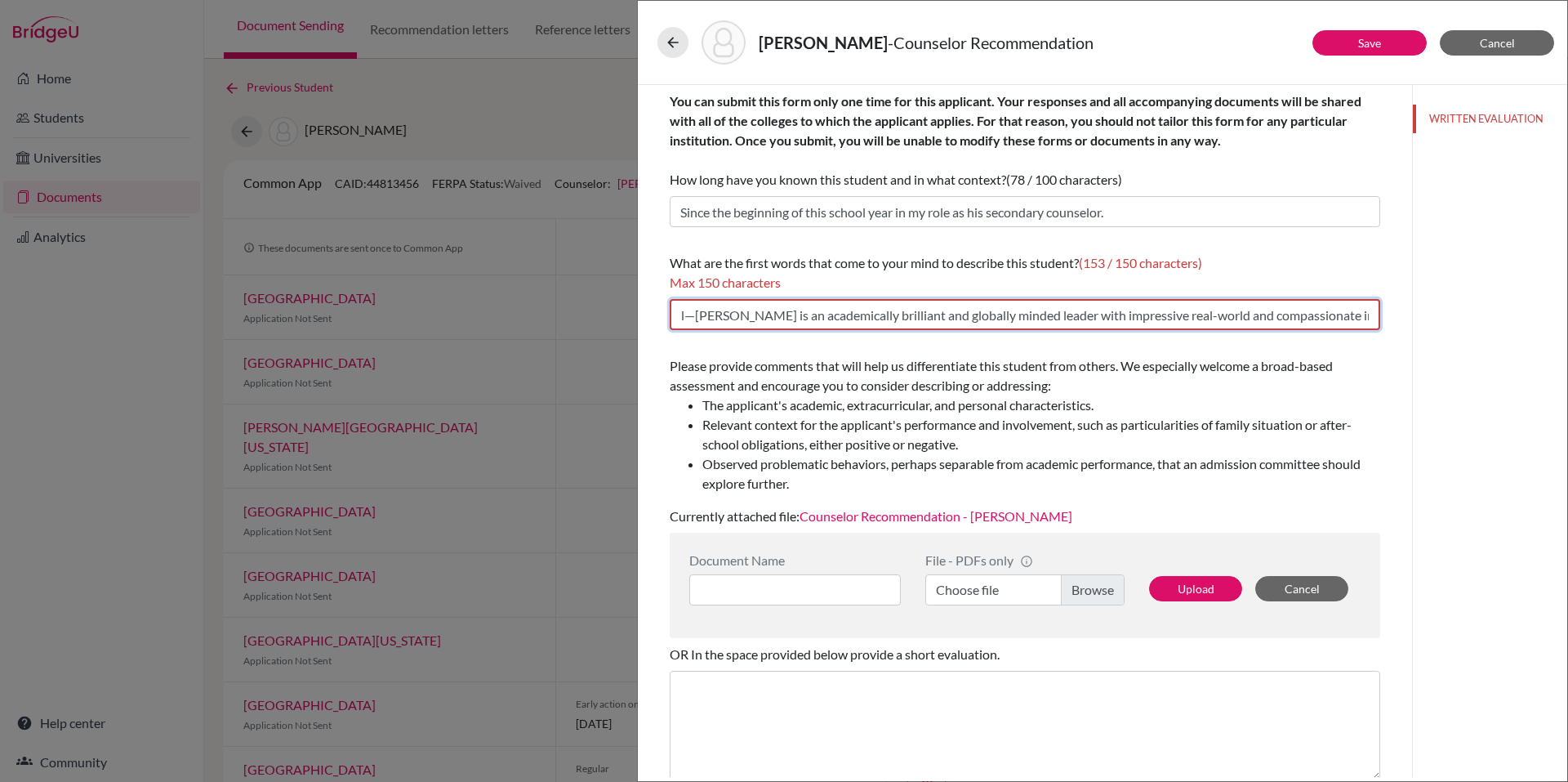
scroll to position [0, 194]
click at [698, 313] on input "Visionary, Enterprising, Exceptional—Fabiana is an academically brilliant and g…" at bounding box center [1025, 313] width 710 height 31
click at [892, 318] on input "Visionary, Enterprising, Exceptional—Fabiana is an academically brilliant and g…" at bounding box center [1025, 313] width 710 height 31
click at [958, 321] on input "Visionary, Enterprising, Exceptional.Fabiana is an academically brilliant and g…" at bounding box center [1025, 313] width 710 height 31
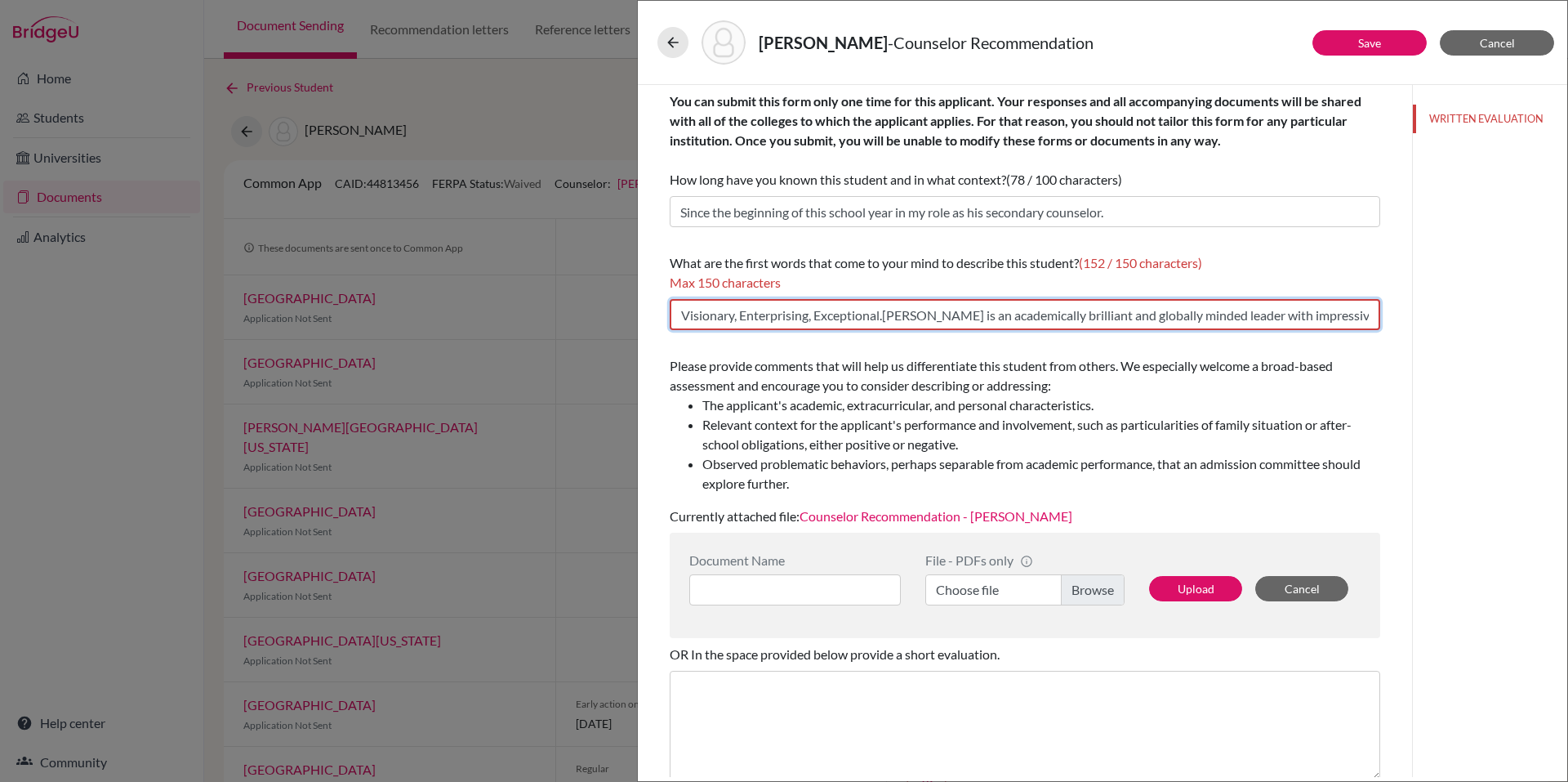
scroll to position [0, 185]
click at [1177, 322] on input "Visionary, Enterprising, Exceptional.Fabiana is an academically brilliant and g…" at bounding box center [1025, 313] width 710 height 31
click at [1263, 321] on input "Visionary, Enterprising, Exceptional.Fabiana is an academically brilliant and g…" at bounding box center [1025, 313] width 710 height 31
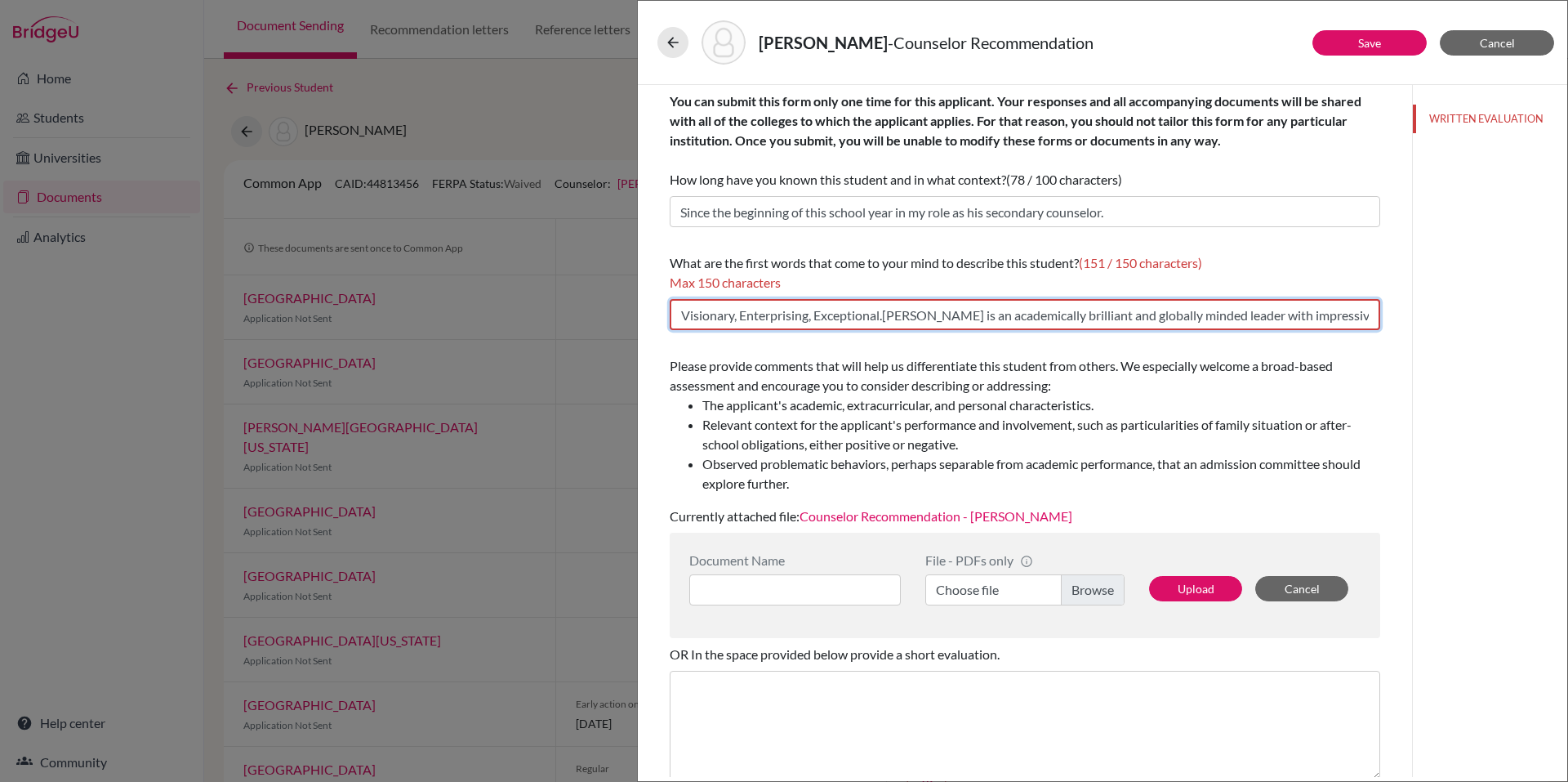
click at [907, 313] on input "Visionary, Enterprising, Exceptional.Fabiana is an academically brilliant and g…" at bounding box center [1025, 313] width 710 height 31
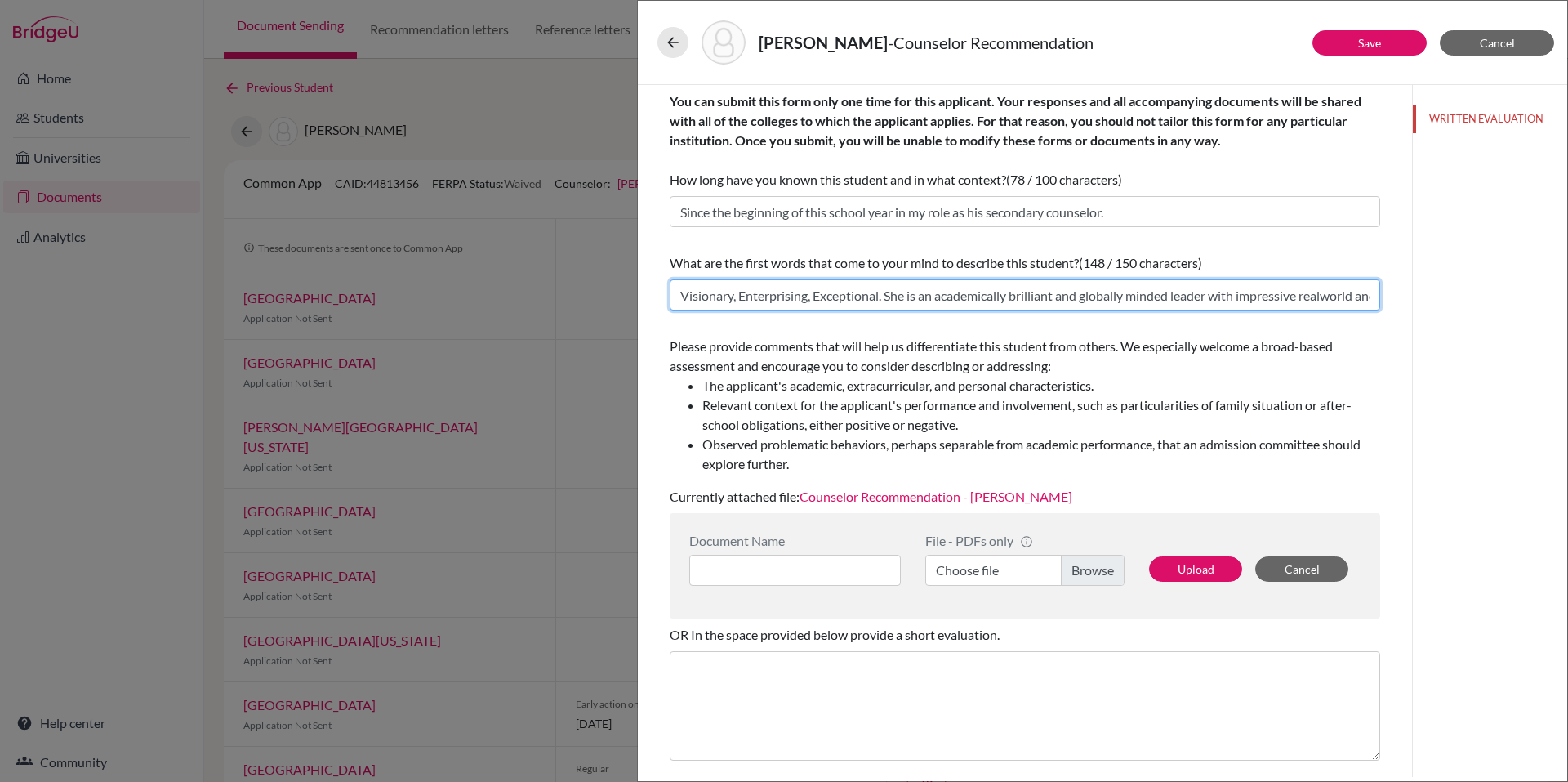
click at [977, 299] on input "Visionary, Enterprising, Exceptional. She is an academically brilliant and glob…" at bounding box center [1025, 294] width 710 height 31
click at [1175, 297] on input "Visionary, Enterprising, Exceptional. She is an academically brilliant and glob…" at bounding box center [1025, 294] width 710 height 31
click at [1252, 298] on input "Visionary, Enterprising, Exceptional. She is an academically brilliant and glob…" at bounding box center [1025, 294] width 710 height 31
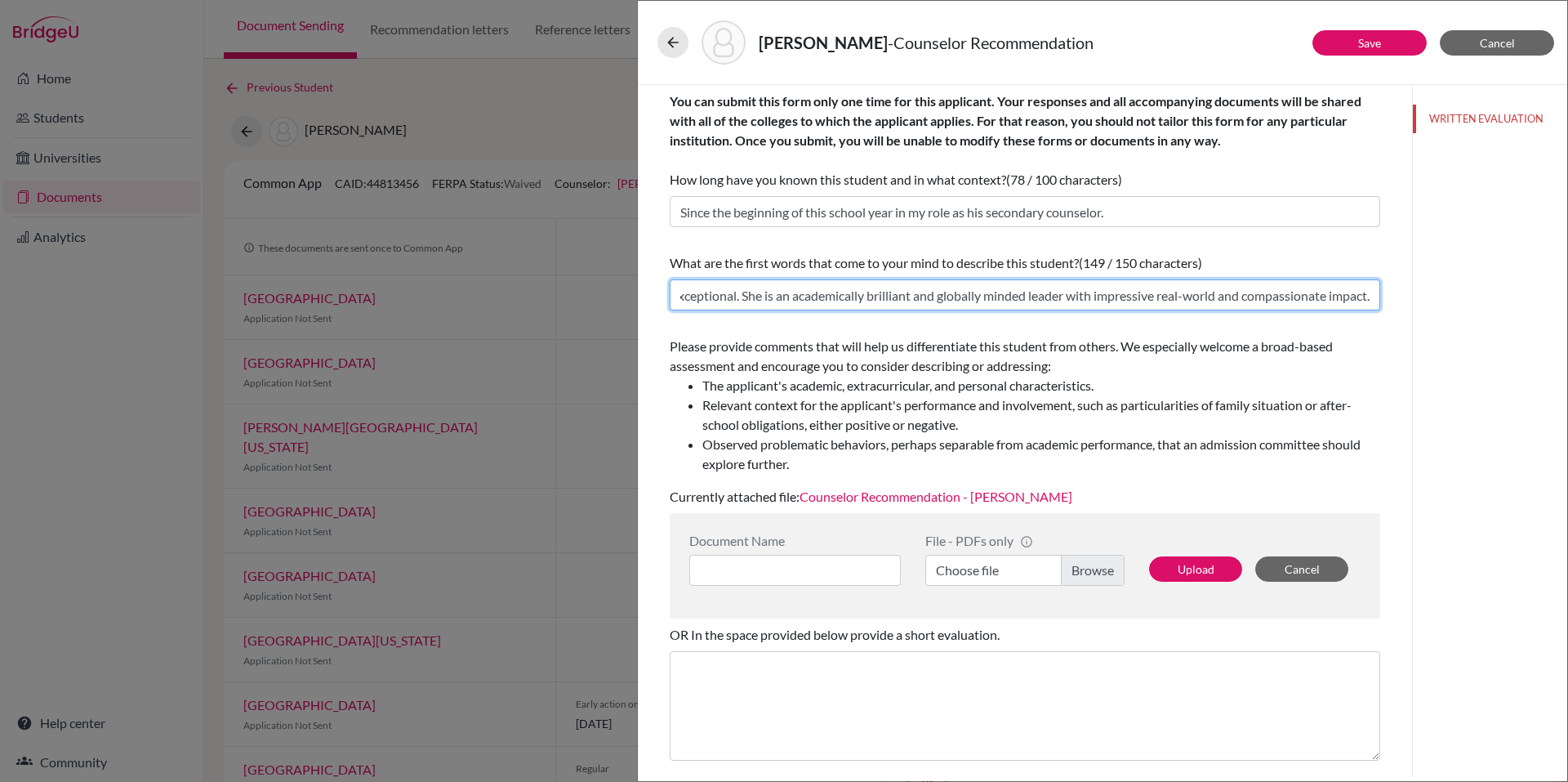
scroll to position [0, 164]
type input "Visionary, Enterprising, Exceptional. She is an academically brilliant and glob…"
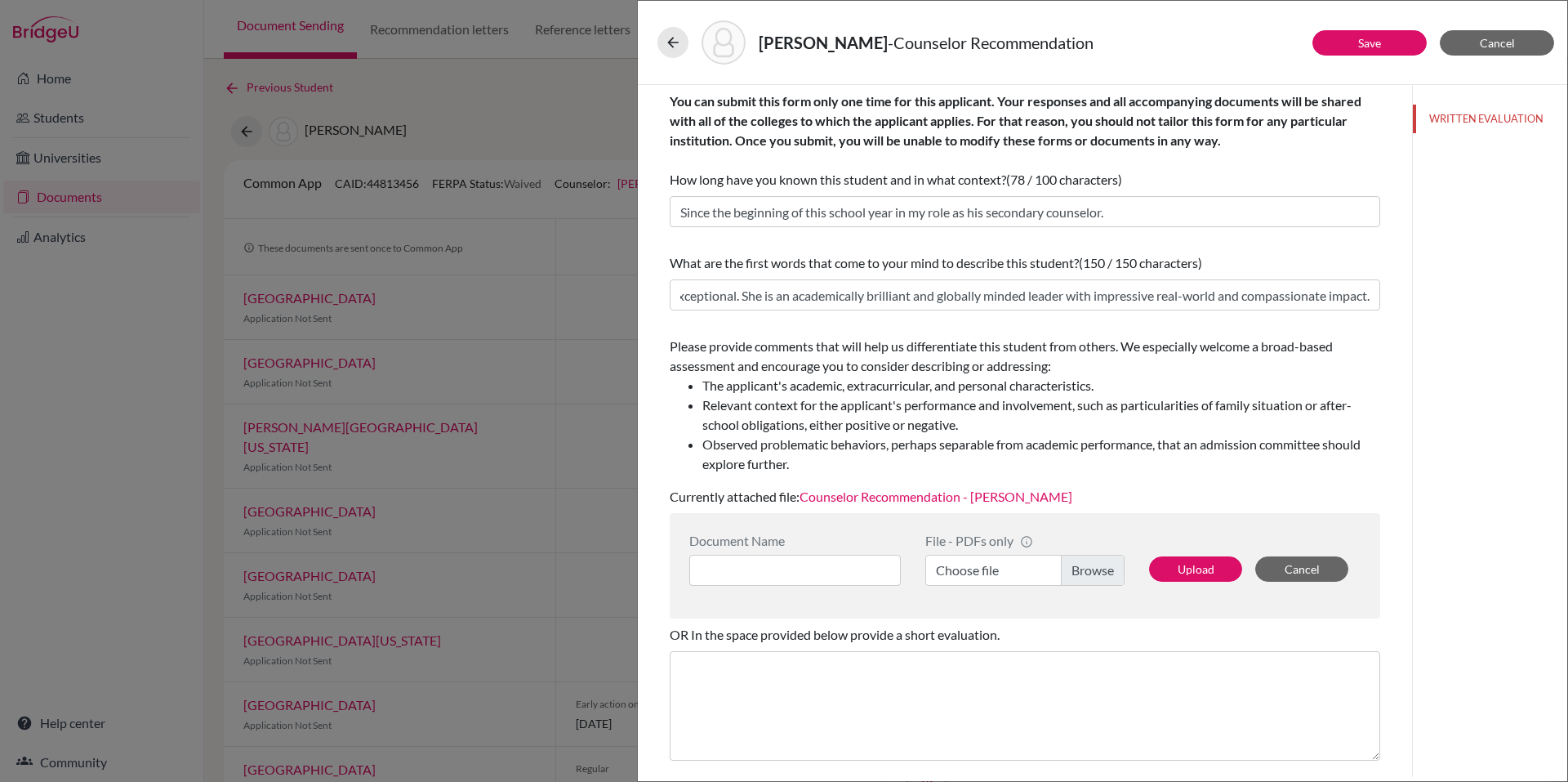
click at [1197, 419] on li "Relevant context for the applicant's performance and involvement, such as parti…" at bounding box center [1041, 414] width 678 height 39
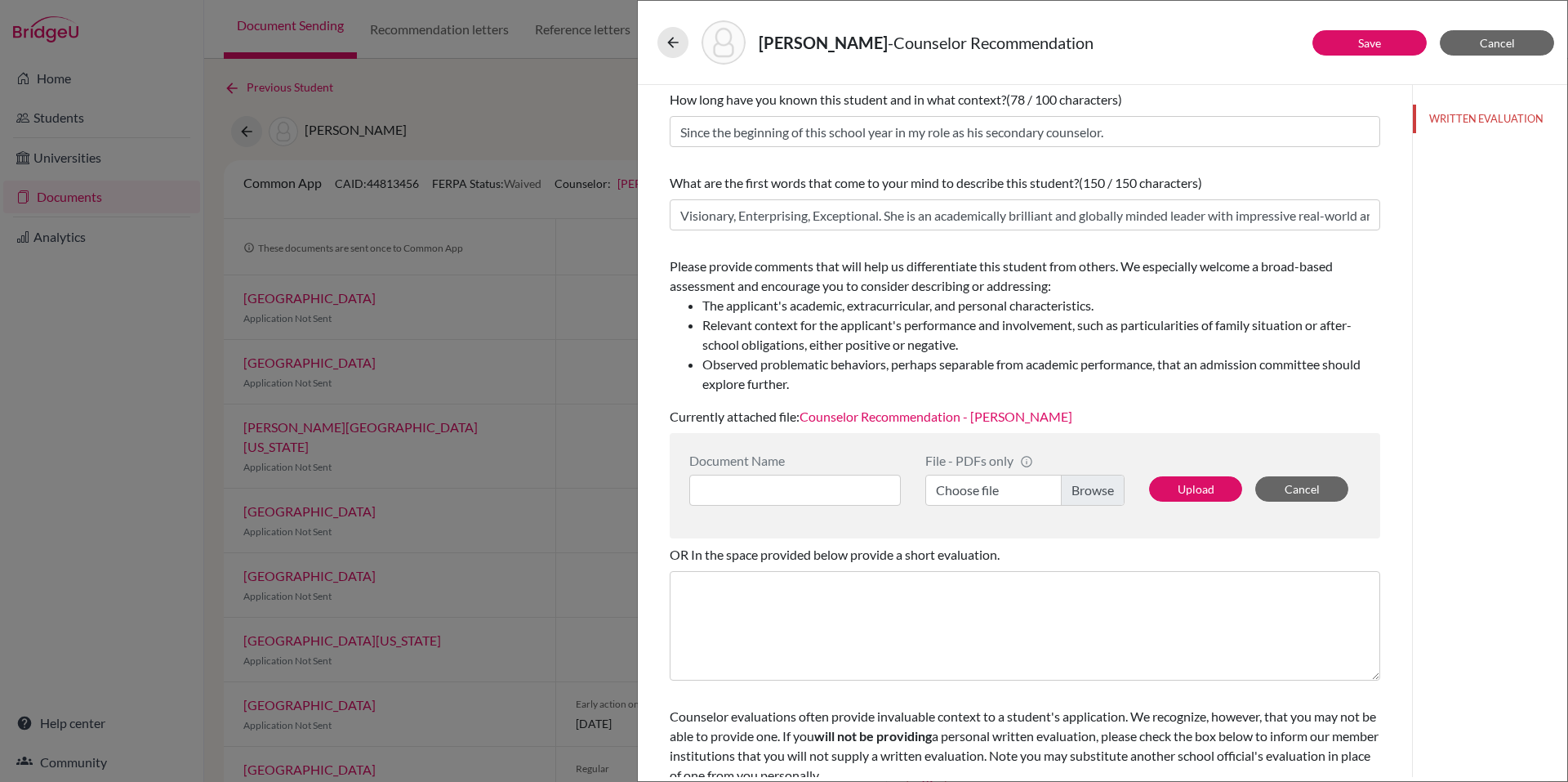
scroll to position [127, 0]
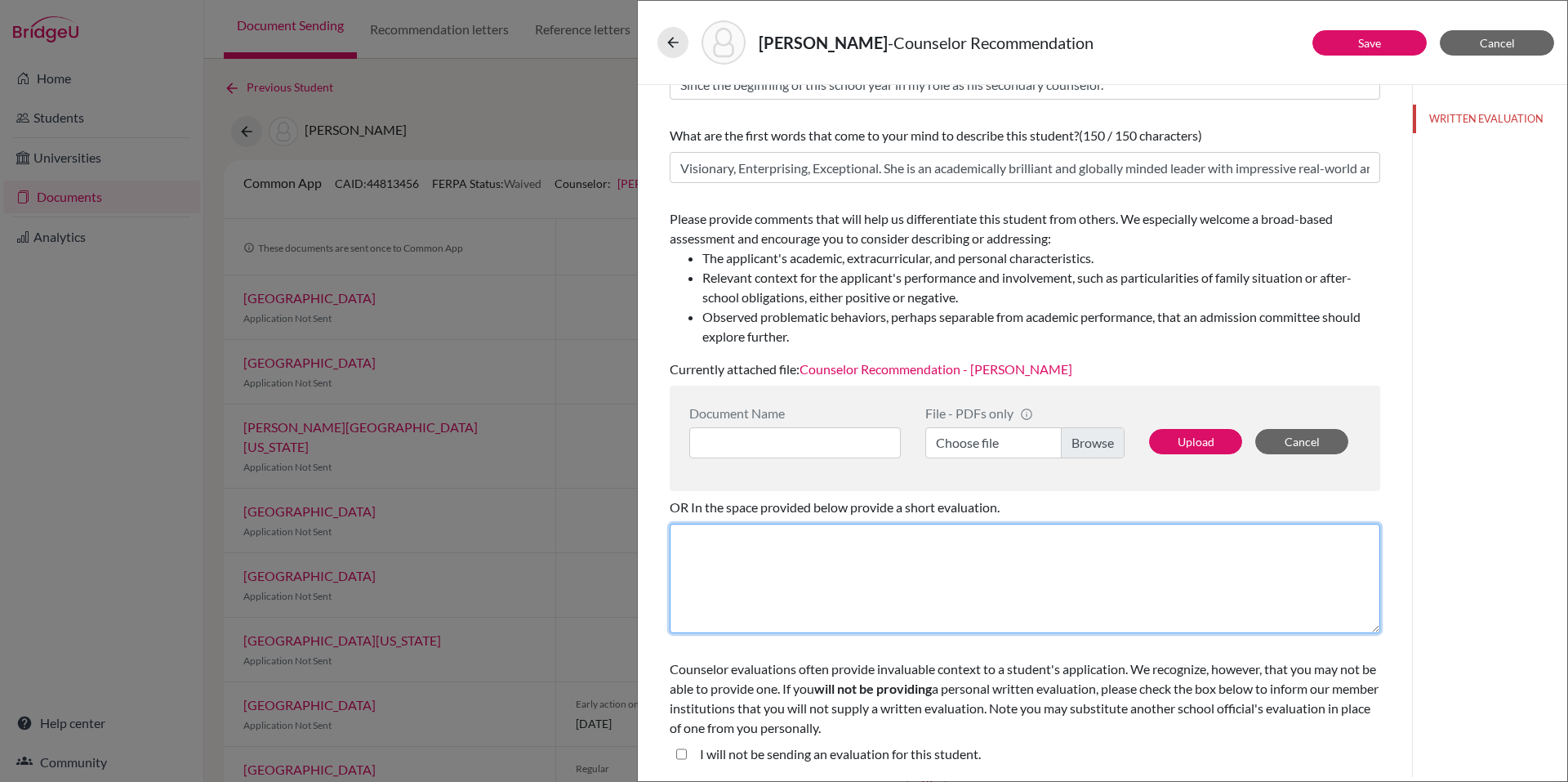
click at [909, 548] on textarea at bounding box center [1025, 578] width 710 height 109
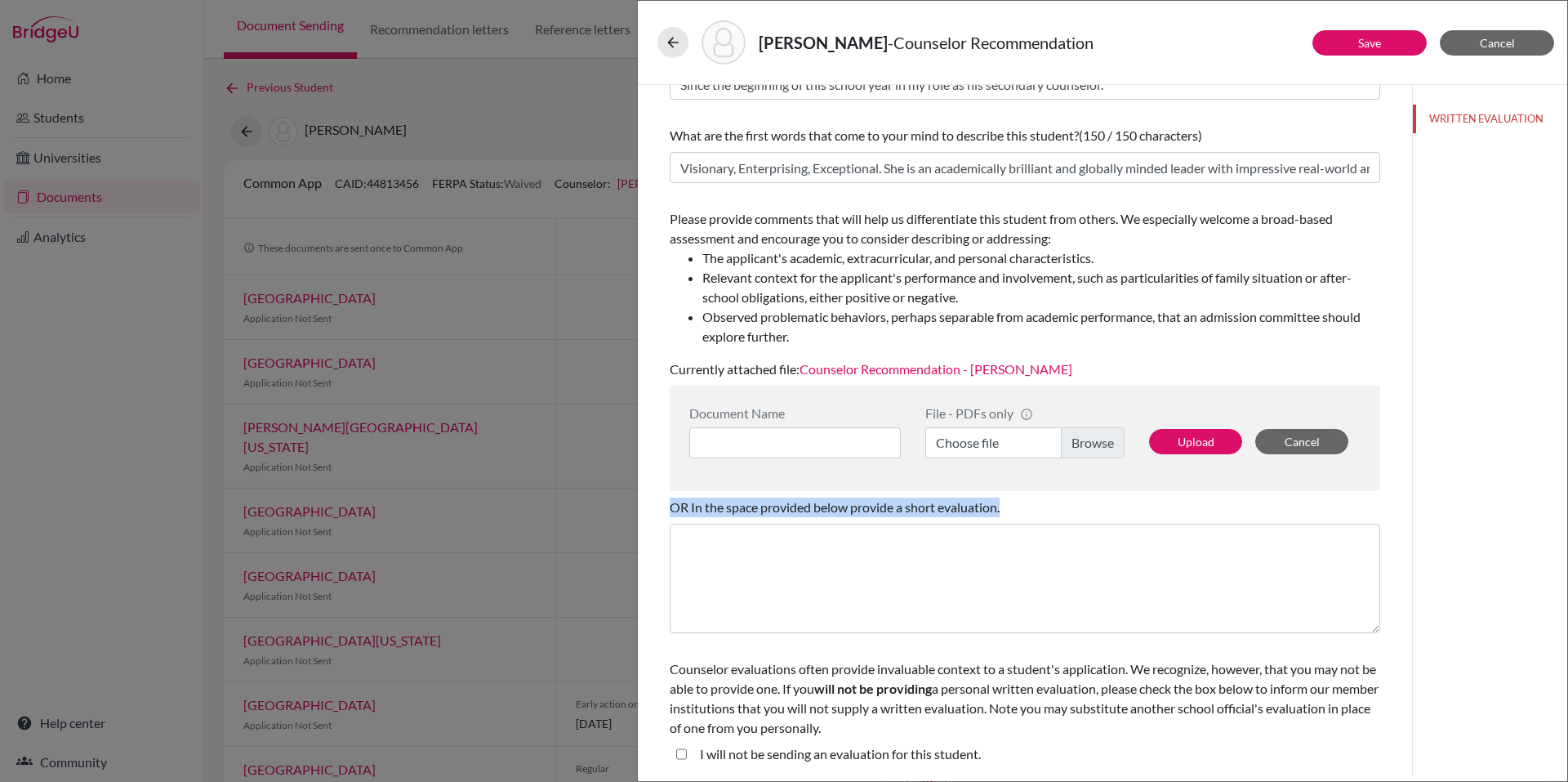
drag, startPoint x: 1014, startPoint y: 508, endPoint x: 660, endPoint y: 498, distance: 354.1
click at [660, 498] on div "You can submit this form only one time for this applicant. Your responses and a…" at bounding box center [1026, 366] width 750 height 819
copy span "OR In the space provided below provide a short evaluation."
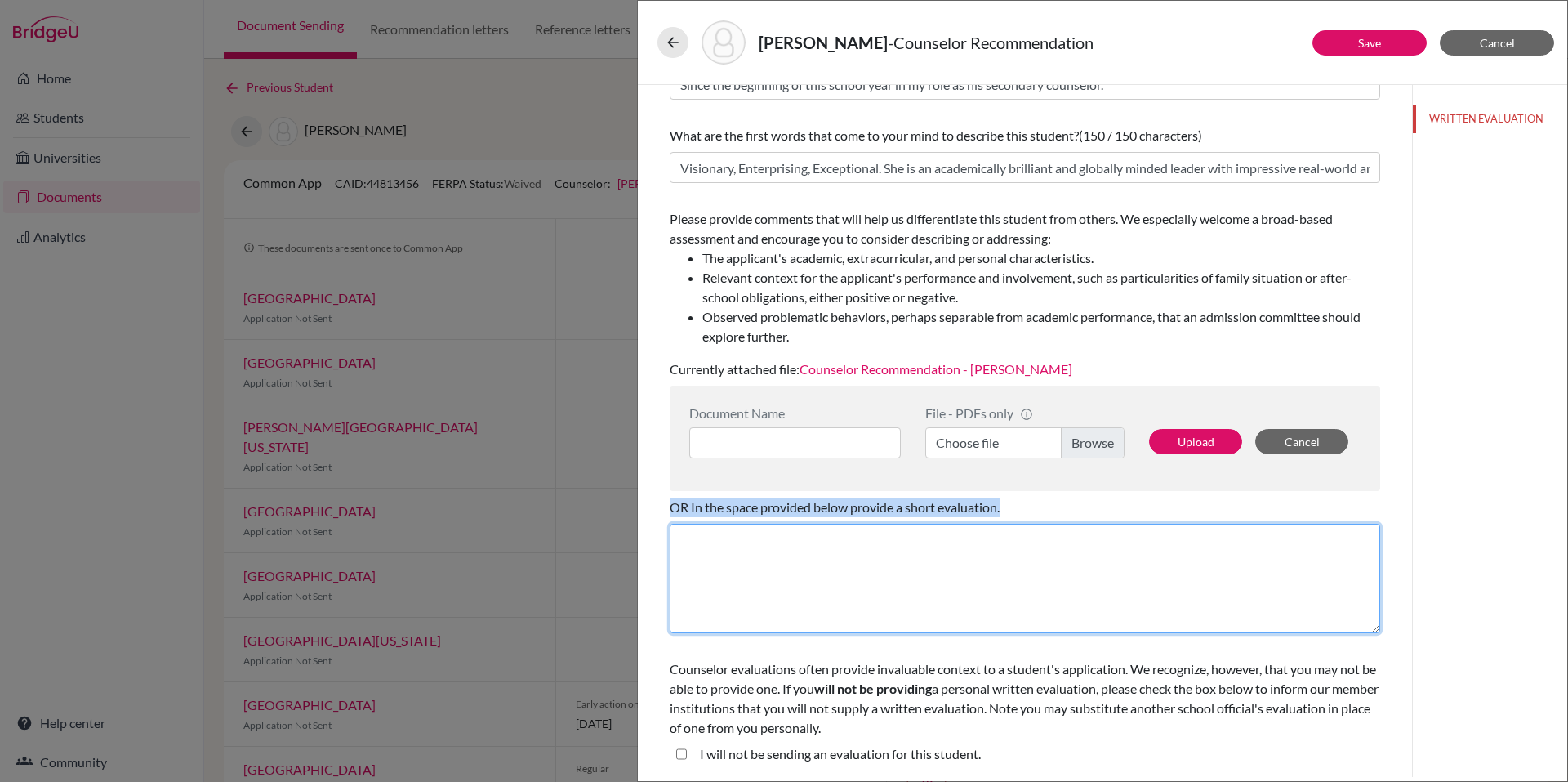
click at [724, 563] on textarea at bounding box center [1025, 578] width 710 height 109
type textarea "l"
click at [747, 571] on textarea at bounding box center [1025, 578] width 710 height 109
paste textarea "Fabiana Mattar is an exceptional, visionary, and highly enterprising student. S…"
type textarea "Fabiana Mattar is an exceptional, visionary, and highly enterprising student. S…"
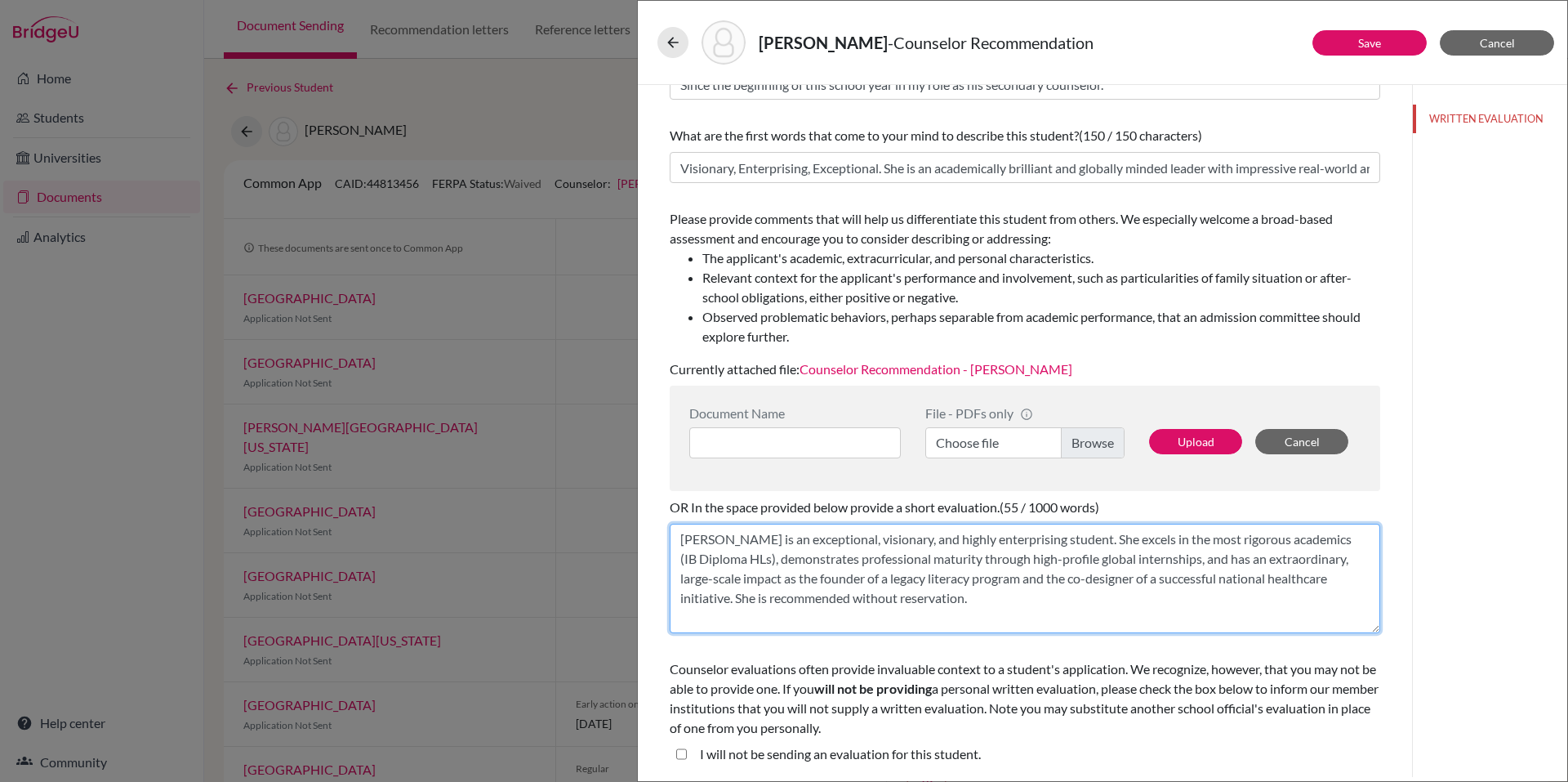
click at [983, 600] on textarea "Fabiana Mattar is an exceptional, visionary, and highly enterprising student. S…" at bounding box center [1025, 578] width 710 height 109
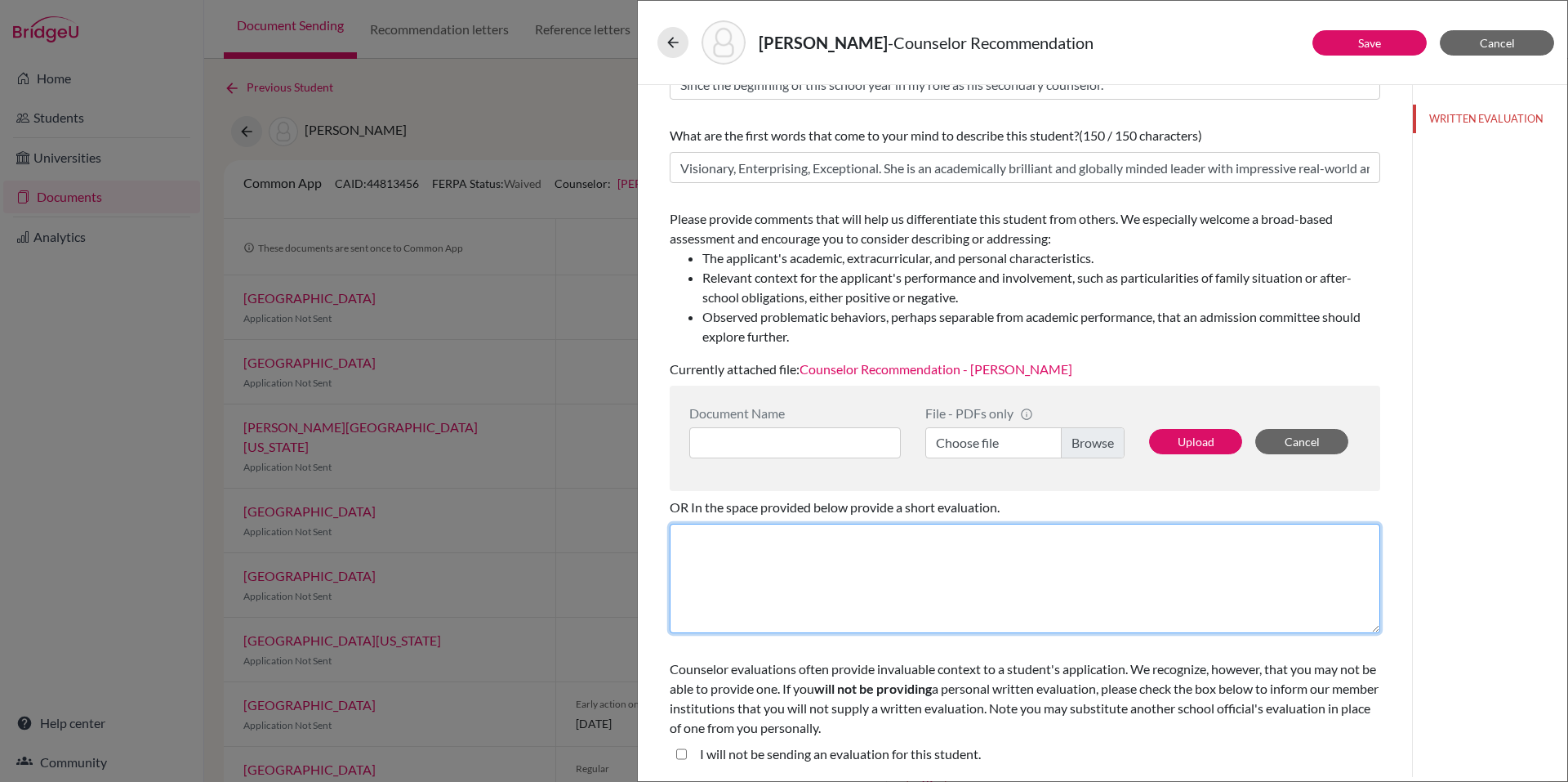
click at [881, 550] on textarea at bounding box center [1025, 578] width 710 height 109
click at [795, 589] on textarea at bounding box center [1025, 578] width 710 height 109
paste textarea "Fabiana Mattar has fully embraced the International Baccalaureate (IB) Diploma …"
type textarea "Fabiana Mattar has fully embraced the International Baccalaureate (IB) Diploma …"
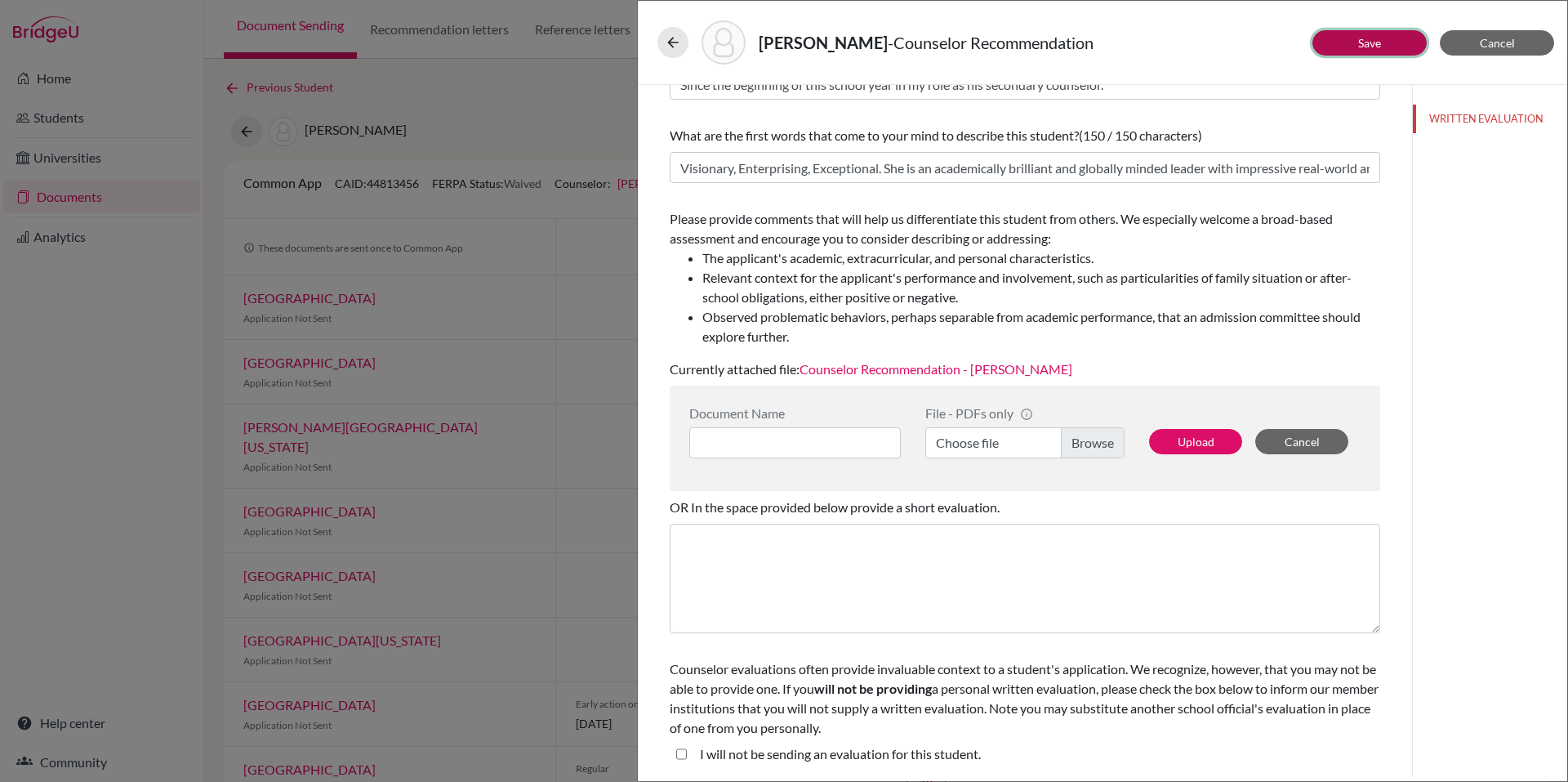
click at [1370, 51] on button "Save" at bounding box center [1369, 42] width 114 height 25
